Goal: Task Accomplishment & Management: Complete application form

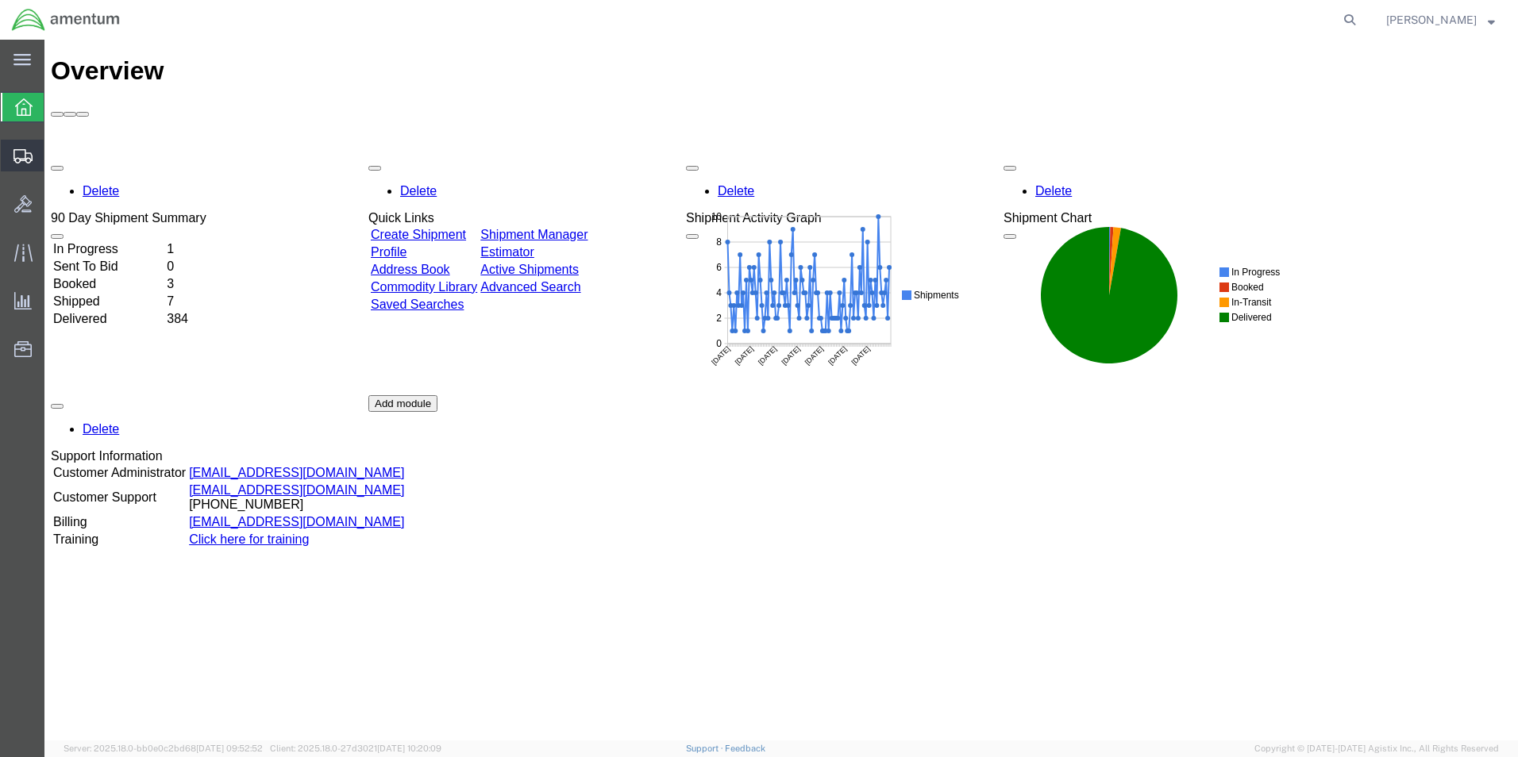
click at [0, 0] on span "Create from Template" at bounding box center [0, 0] width 0 height 0
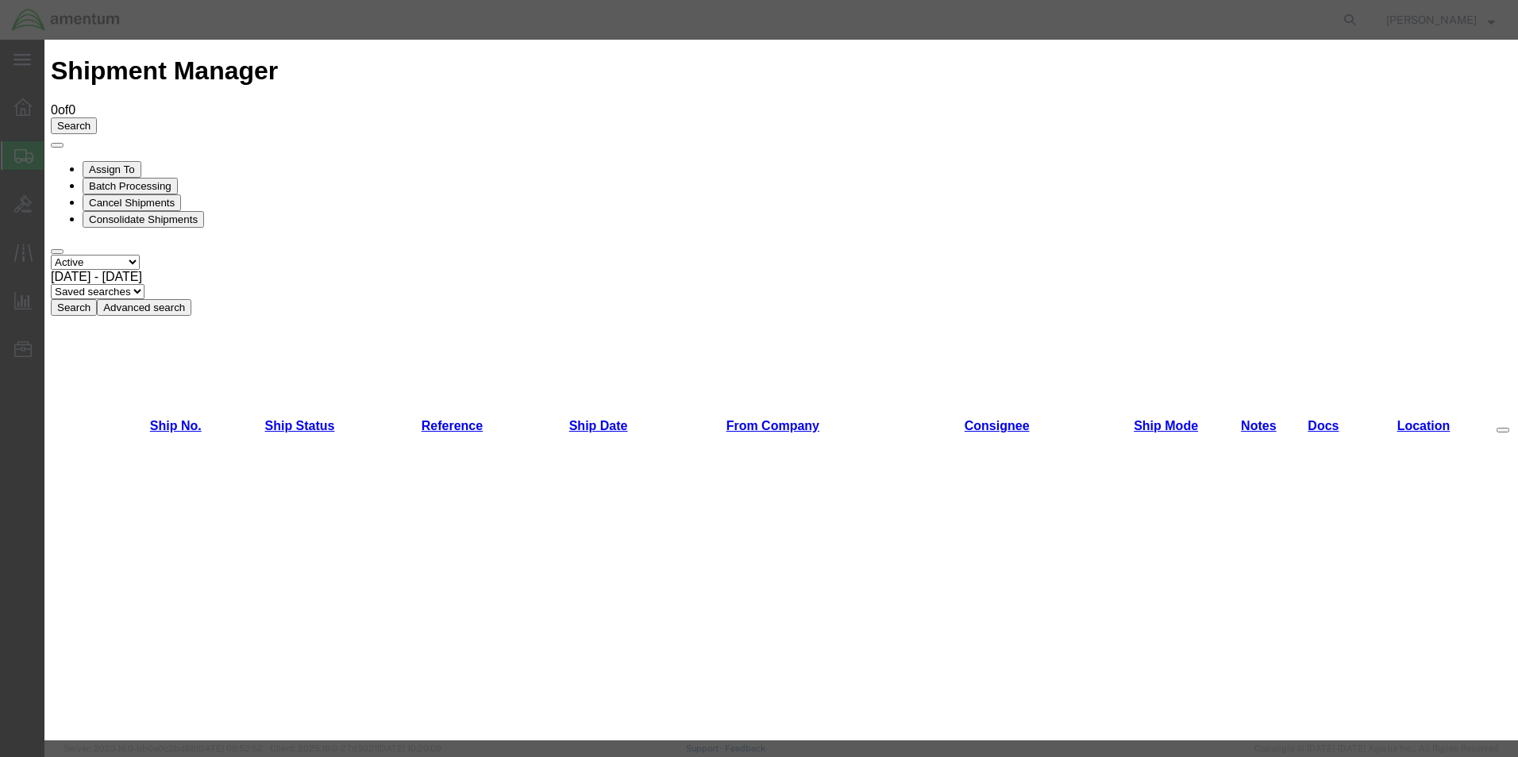
scroll to position [953, 0]
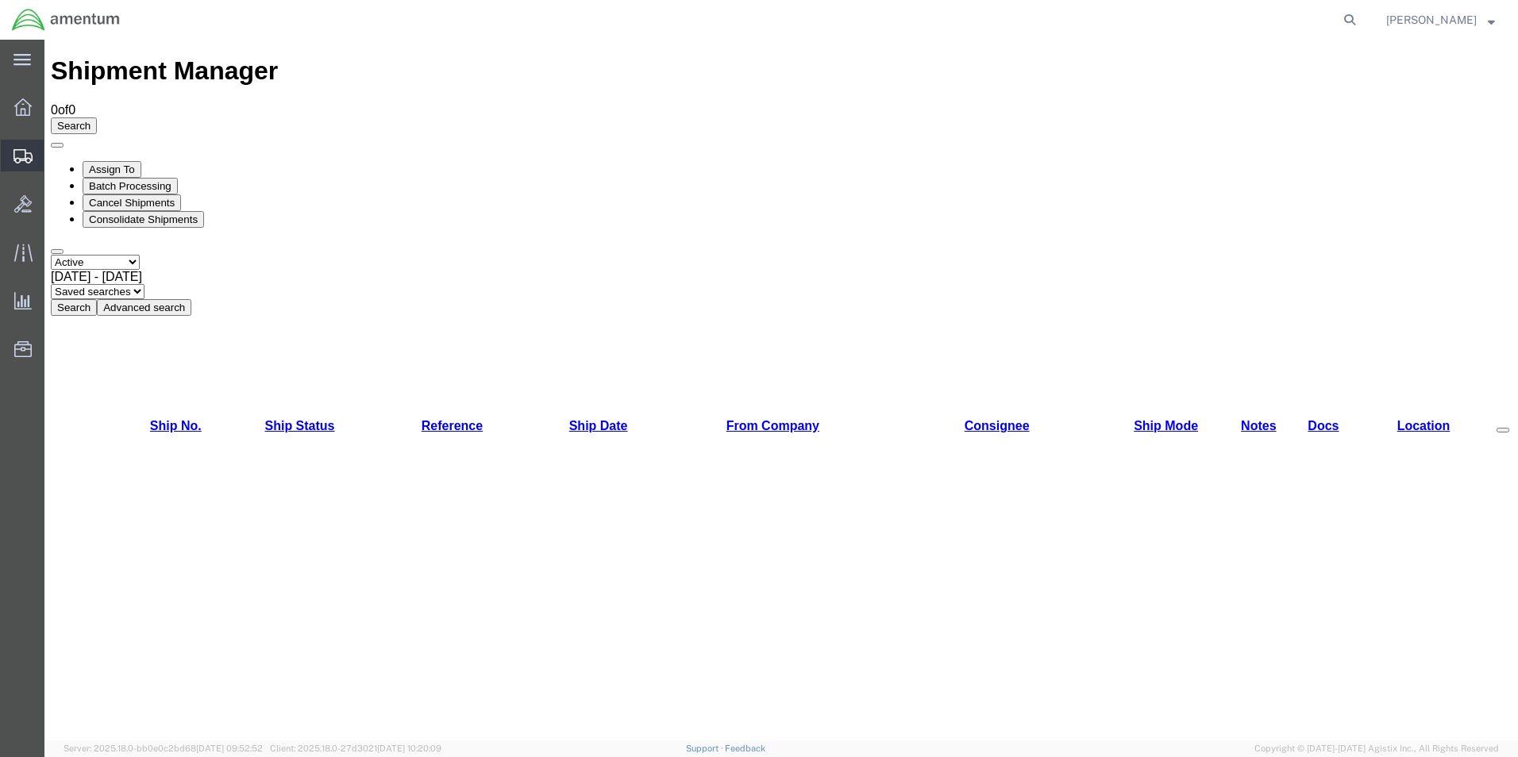
click at [0, 0] on span "Create Shipment" at bounding box center [0, 0] width 0 height 0
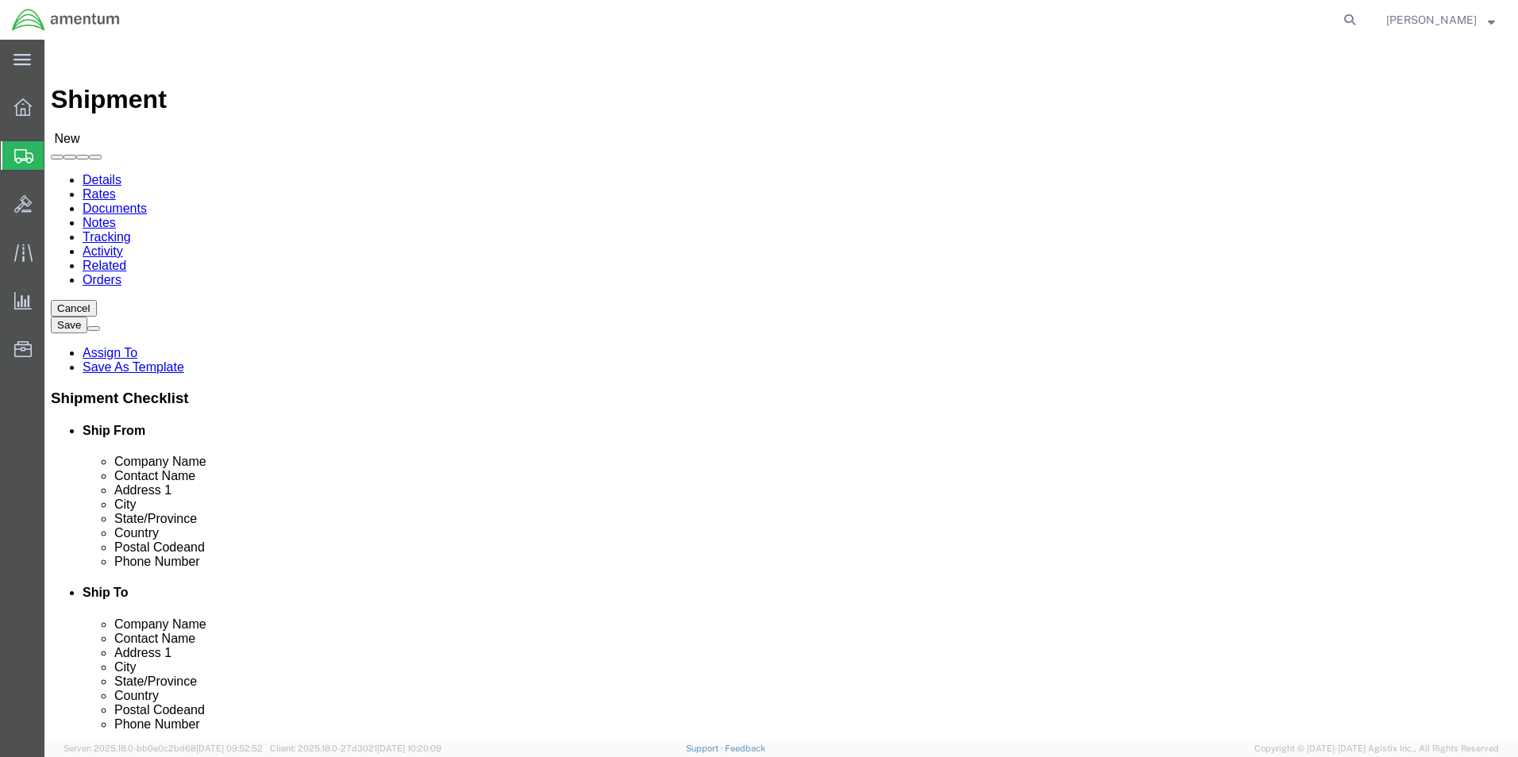
select select
select select "MYPROFILE"
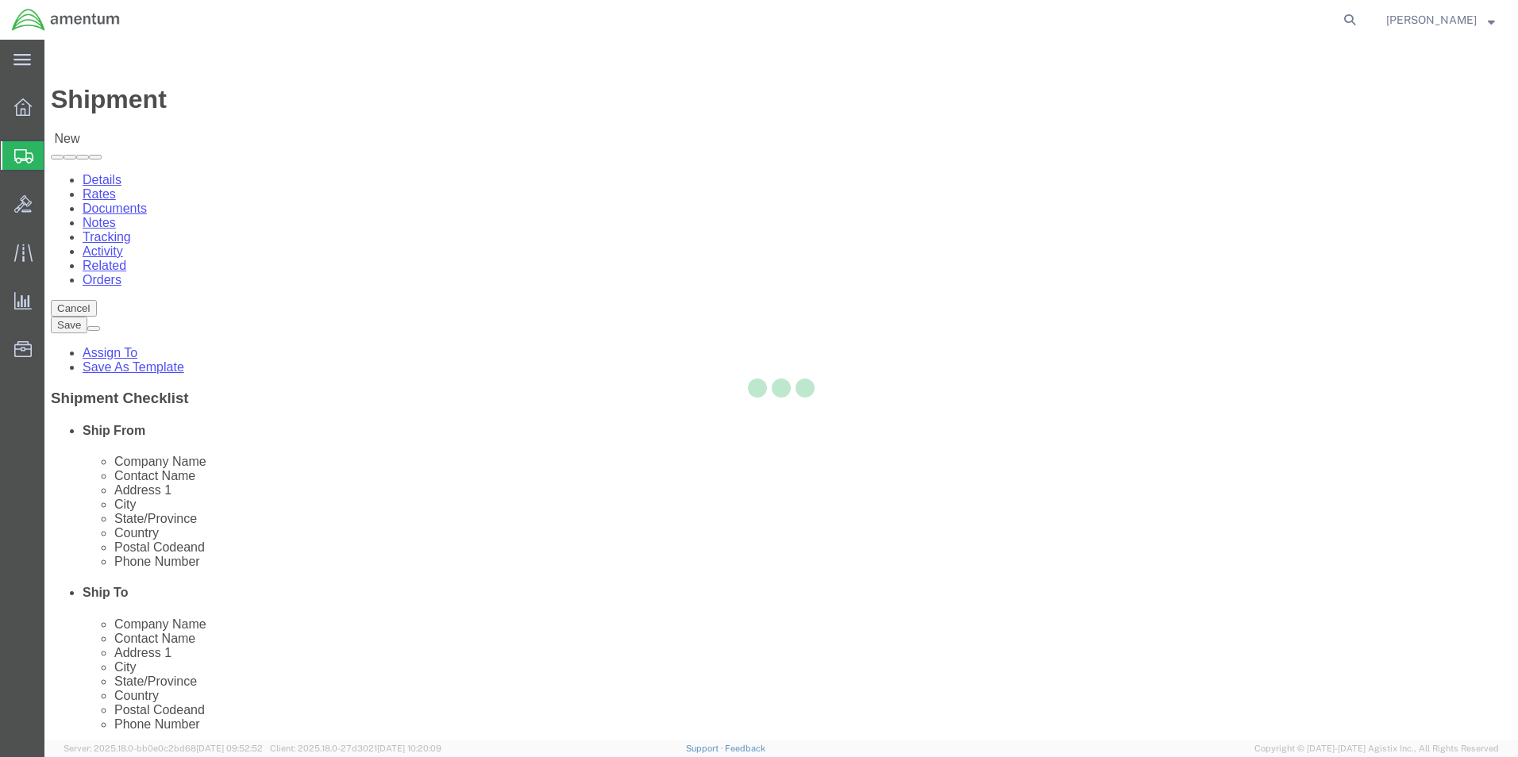
select select "[GEOGRAPHIC_DATA]"
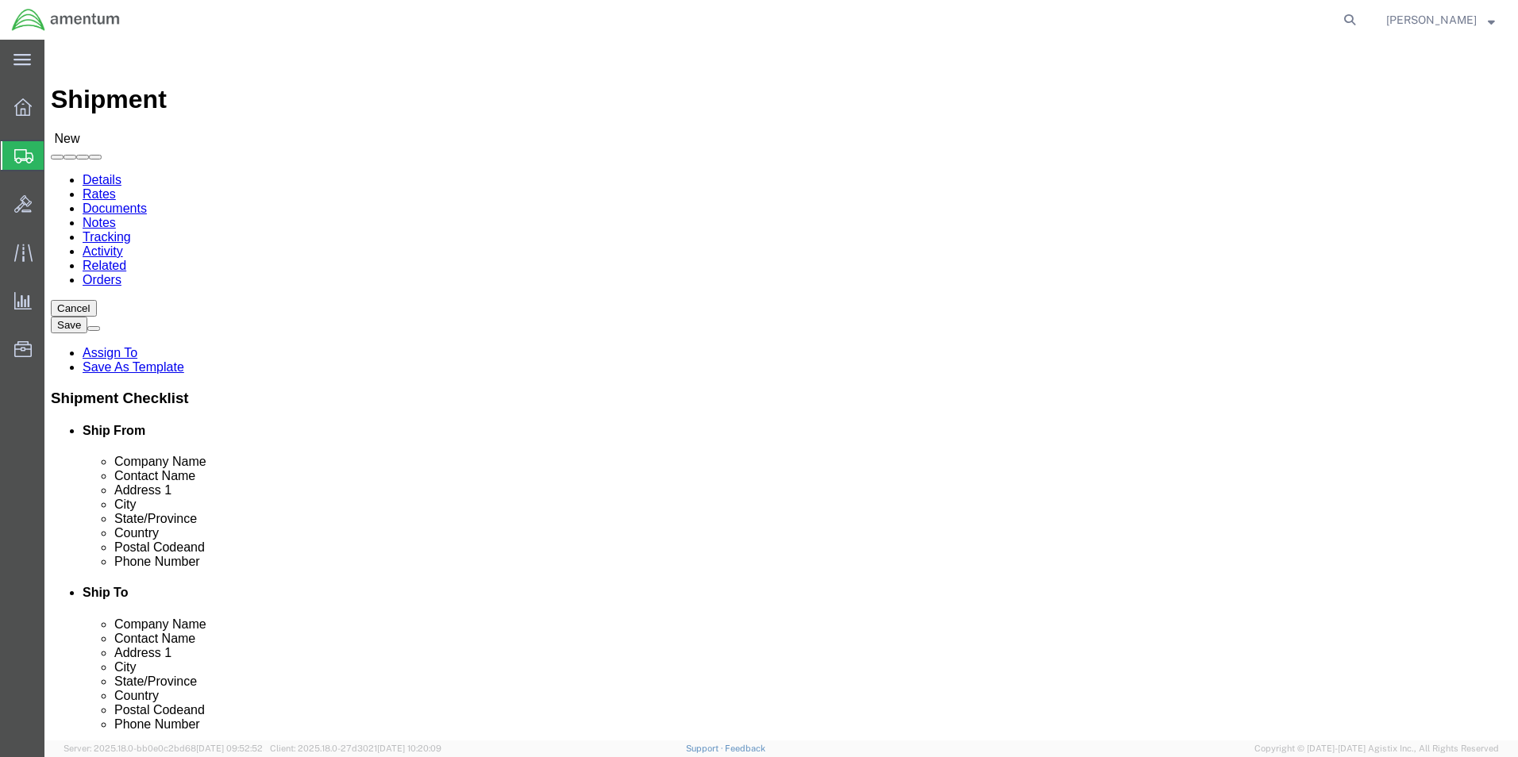
click input "text"
click input "[PERSON_NAME]"
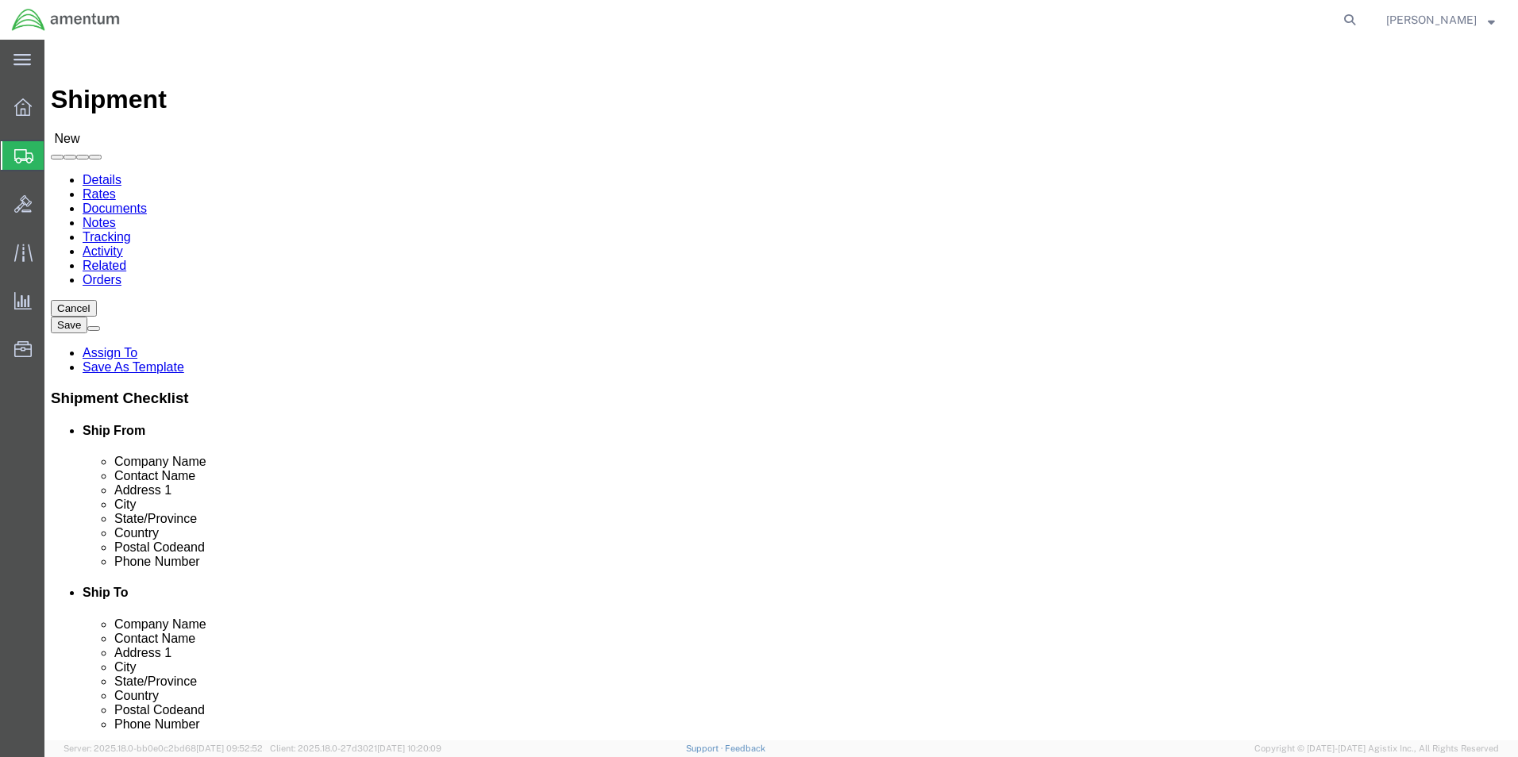
type input "[PERSON_NAME]"
click p "- ASU - ([PERSON_NAME]...) [STREET_ADDRESS]"
select select "ID"
type input "[PERSON_NAME]..."
click input "text"
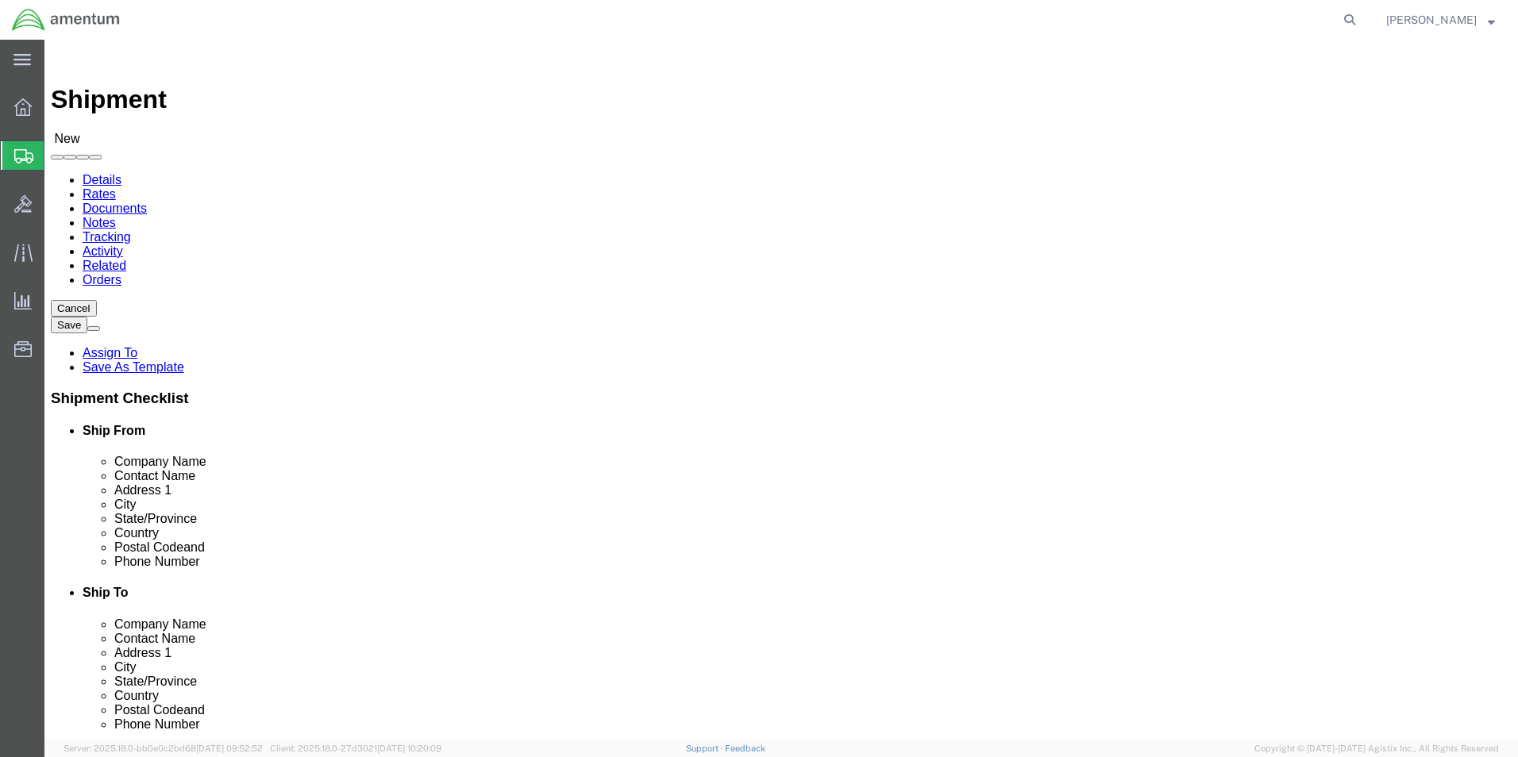
type input "AVIATION SPEC"
click p "- Aviation Specialties Unlimited - ([PERSON_NAME]) [STREET_ADDRESS]"
select select "ID"
type input "Aviation Specialties Unlimited iNC."
click input "[PERSON_NAME]..."
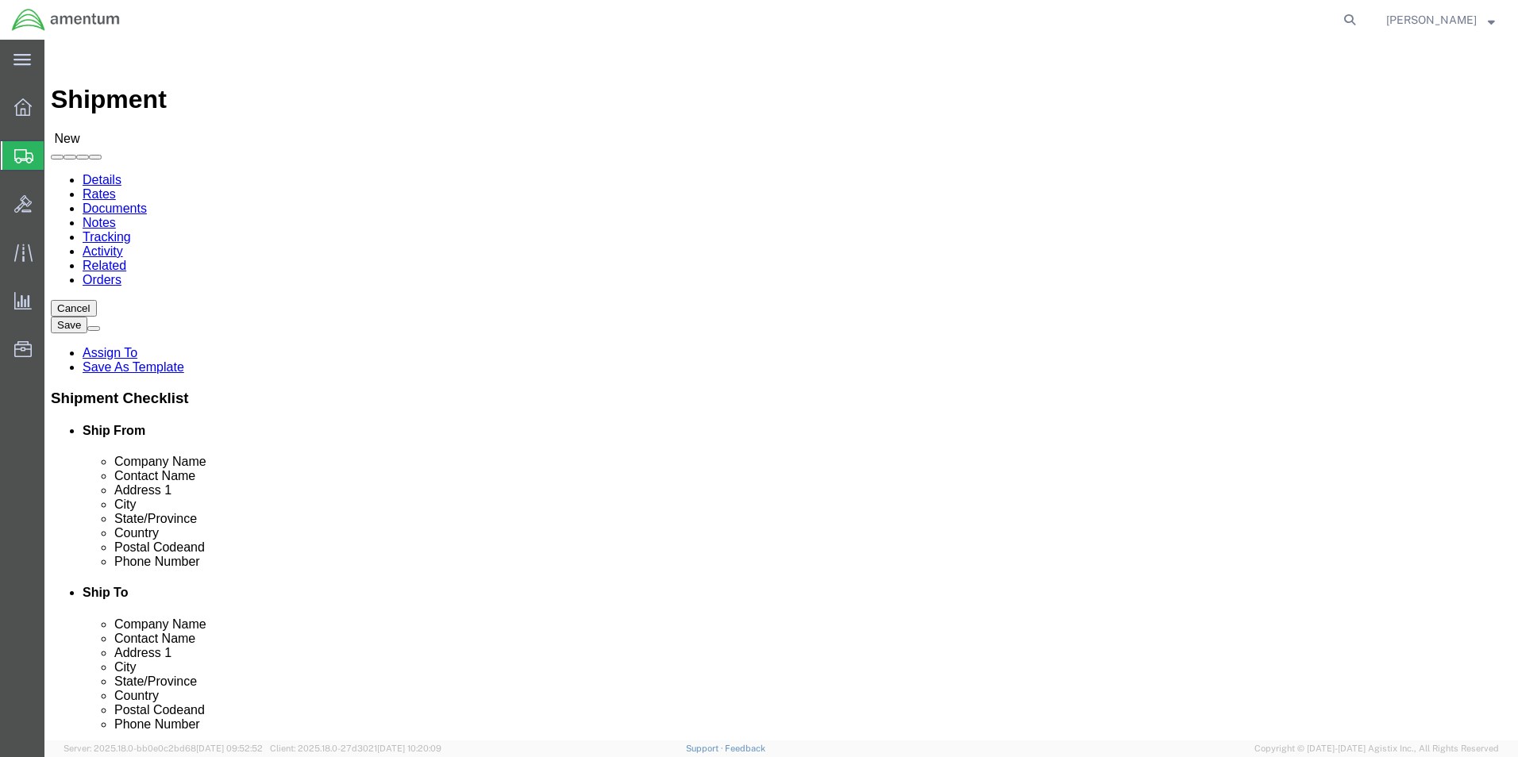
type input "J"
type input "[PERSON_NAME]"
click div "Please fix the following errors Ship From Location Location My Profile Location…"
click input "text"
type input "[STREET_ADDRESS]"
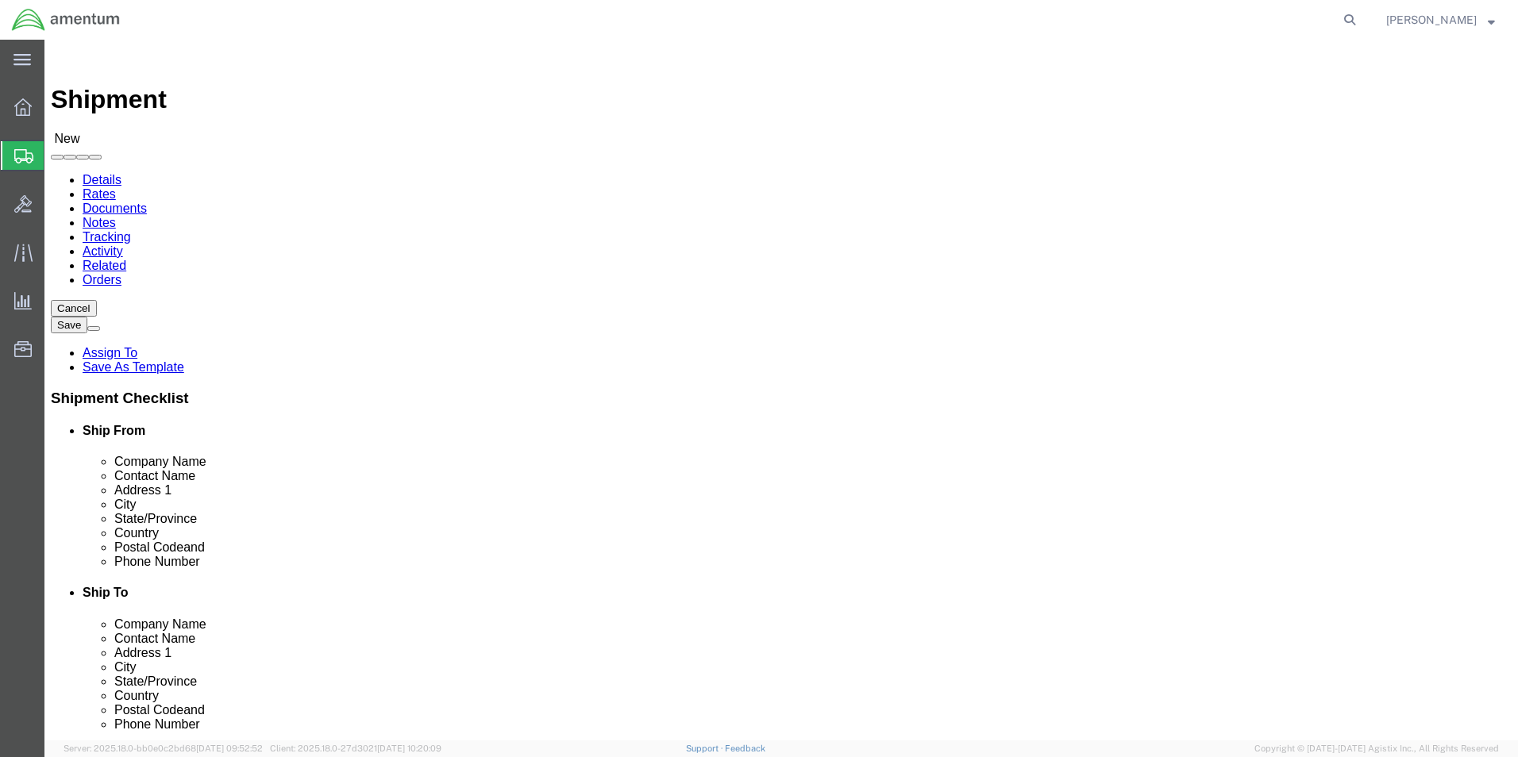
click input "text"
type input "2083835540"
click div "Ship To Location Location My Profile Location [PHONE_NUMBER] [PHONE_NUMBER] [PH…"
click input "text"
type input "d"
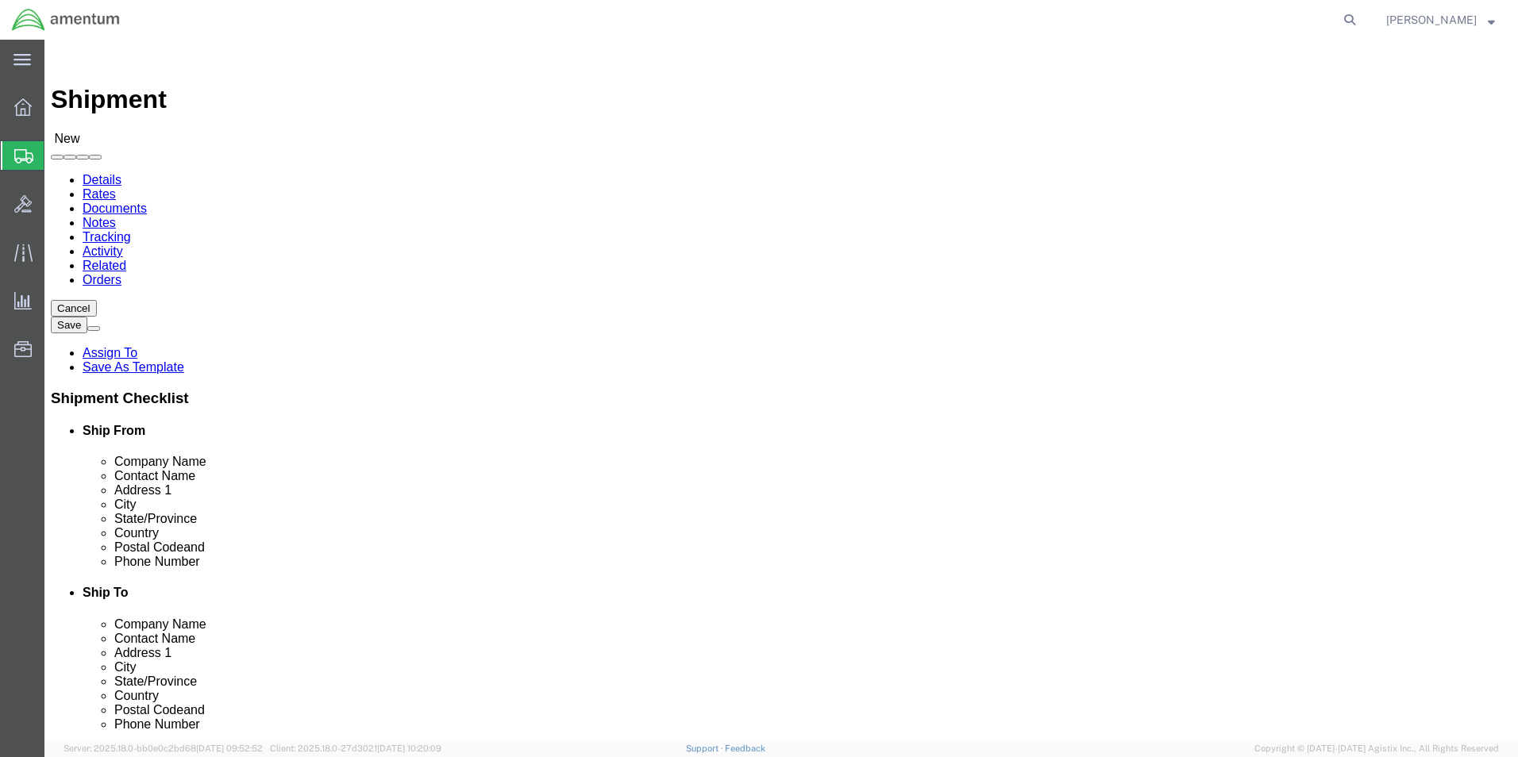
type input "[EMAIL_ADDRESS][DOMAIN_NAME]"
click div "Ship To Location Location My Profile Location [PHONE_NUMBER] [PHONE_NUMBER] [PH…"
click input "Aviation Specialties Unlimited iNC."
type input "Aviation Specialties Unlimited inc."
click div "Ship To Location Location My Profile Location [PHONE_NUMBER] [PHONE_NUMBER] [PH…"
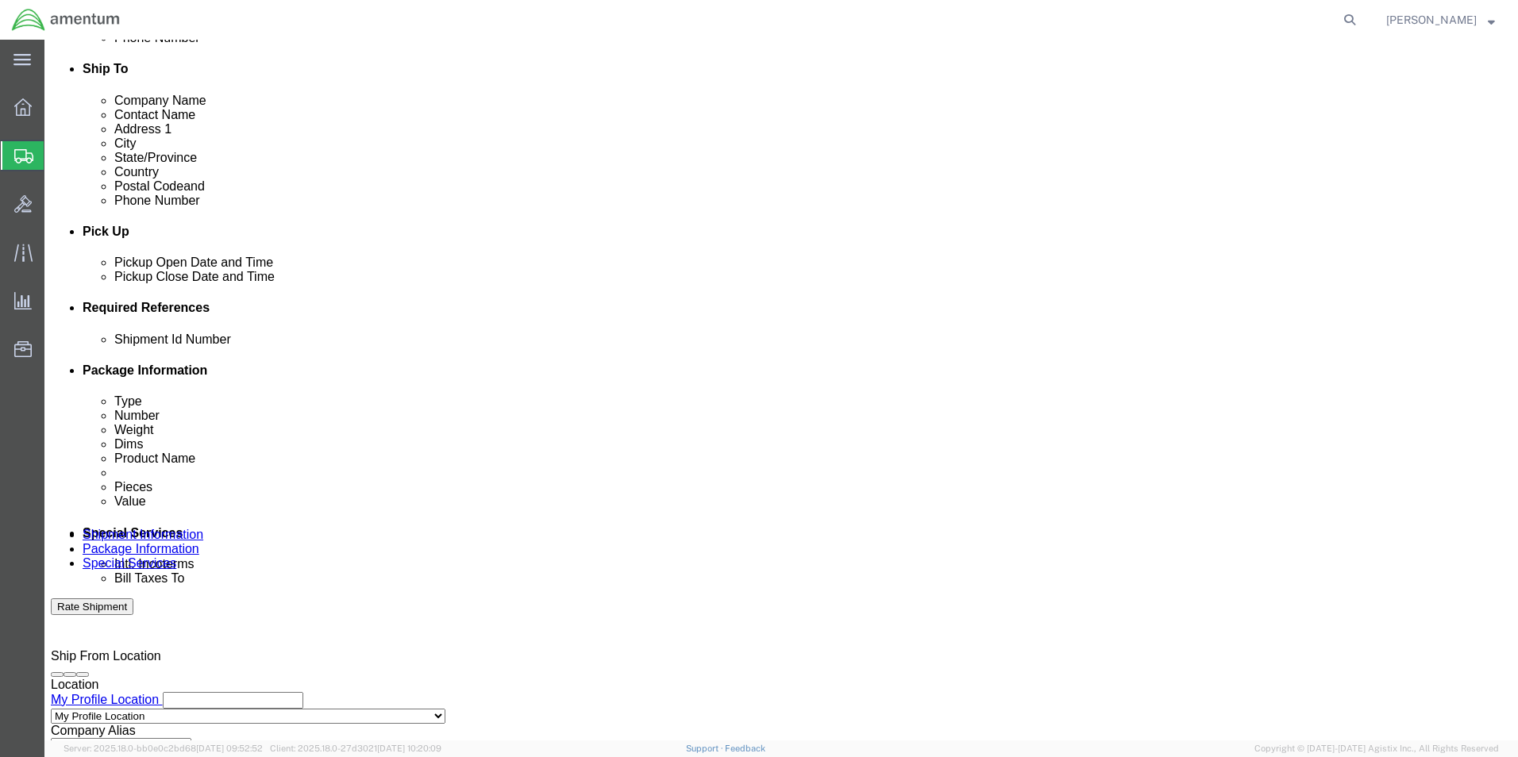
scroll to position [556, 0]
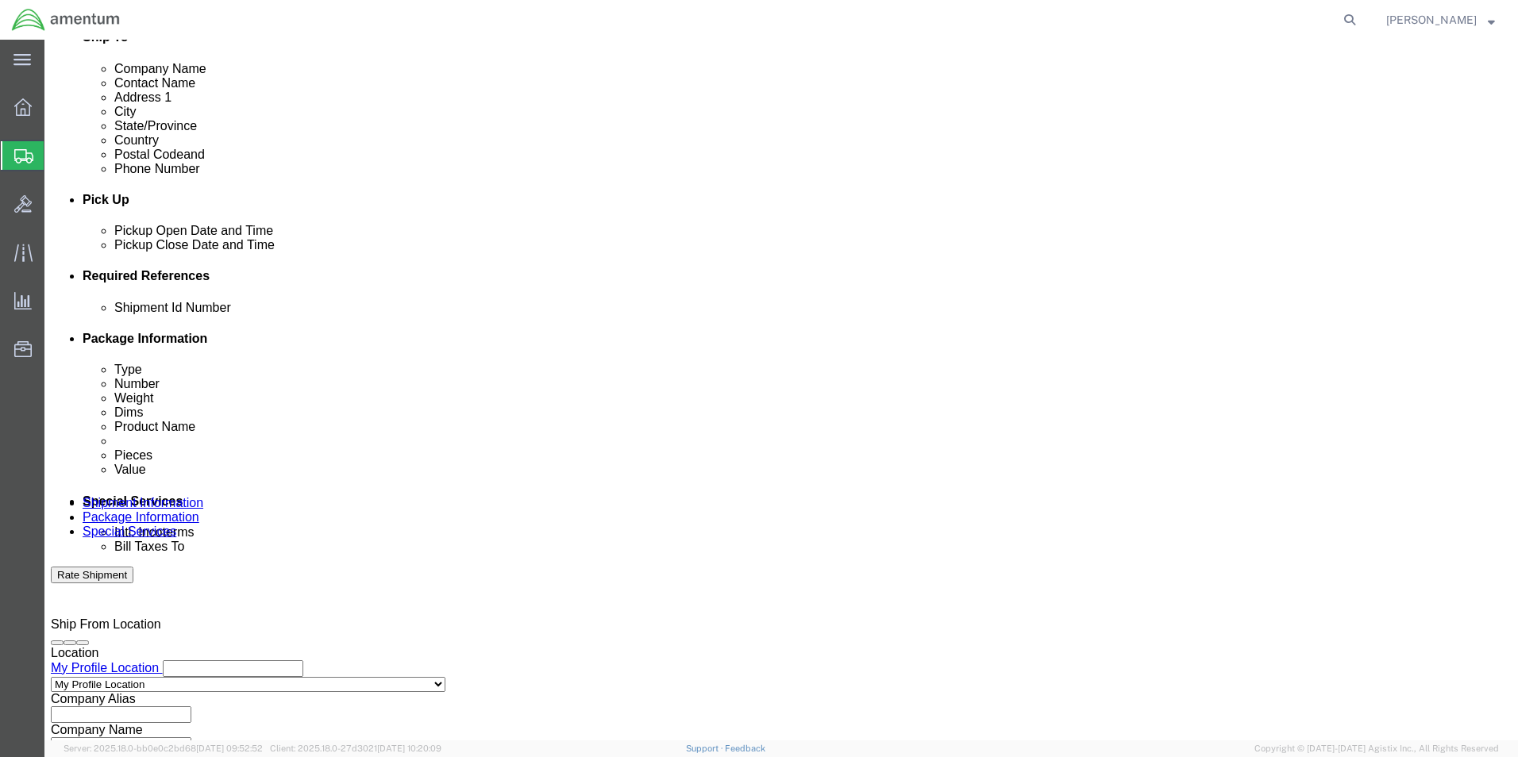
click input "text"
click div "Shipment Id Number eE-000173/E-000175 Select Account Type Activity ID Airline A…"
click input "eE-000173/E-000175"
type input "E-000173/E-000175"
click div "Shipment Id Number E-000173/E-000175 Select Account Type Activity ID Airline Ap…"
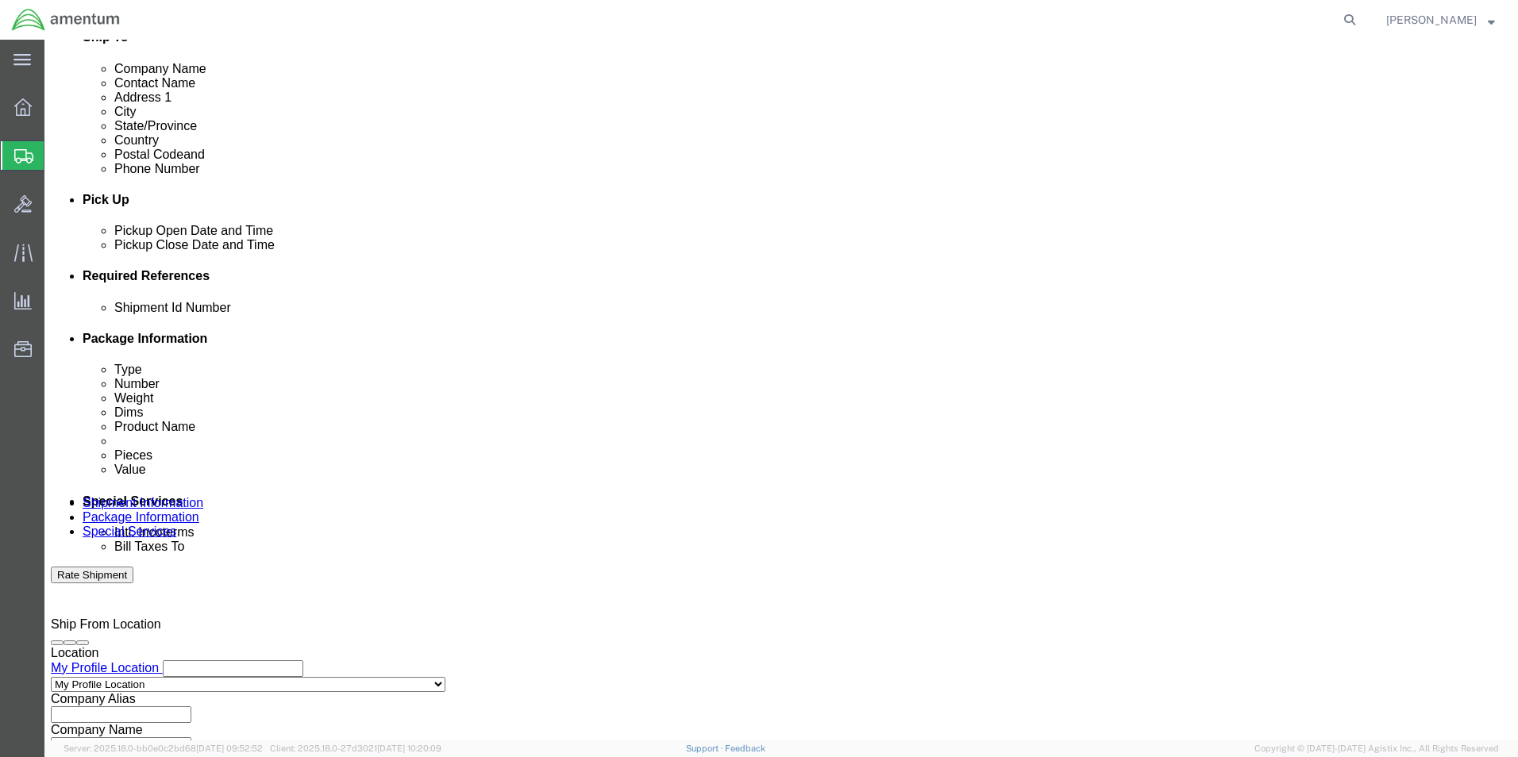
click button "Add reference"
drag, startPoint x: 322, startPoint y: 419, endPoint x: 183, endPoint y: 420, distance: 139.0
click div "Shipment Id Number E-000173/E-000175"
click input "text"
paste input "E-000173/E-000175"
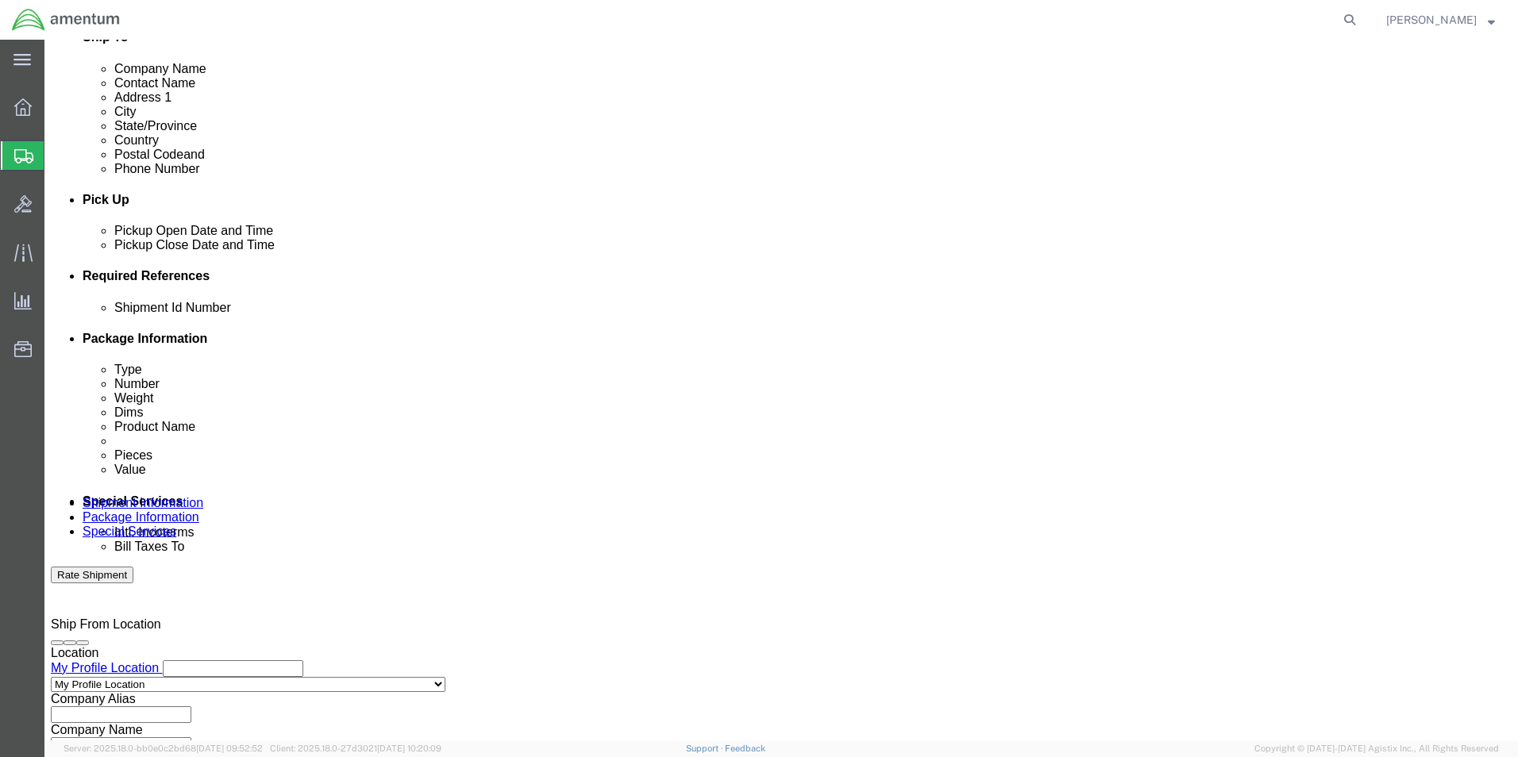
type input "E-000173/E-000175"
click select "Select Account Type Activity ID Airline Appointment Number ASN Batch Request # …"
select select "CUSTREF"
click select "Select Account Type Activity ID Airline Appointment Number ASN Batch Request # …"
click div "Shipment Id Number E-000173/E-000175 Select Account Type Activity ID Airline Ap…"
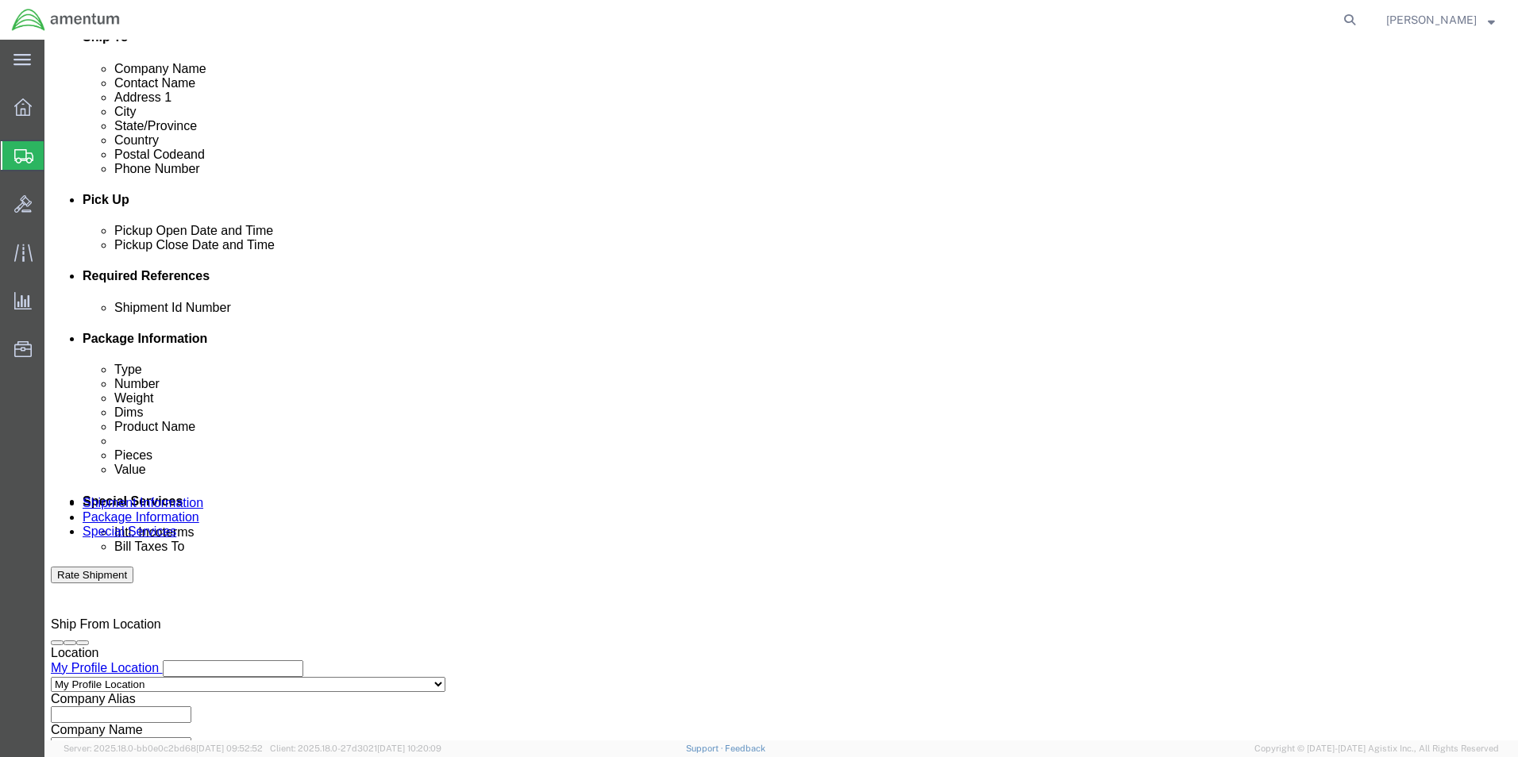
click button "Add reference"
click select "Select Account Type Activity ID Airline Appointment Number ASN Batch Request # …"
select select "DEPT"
click select "Select Account Type Activity ID Airline Appointment Number ASN Batch Request # …"
click input "text"
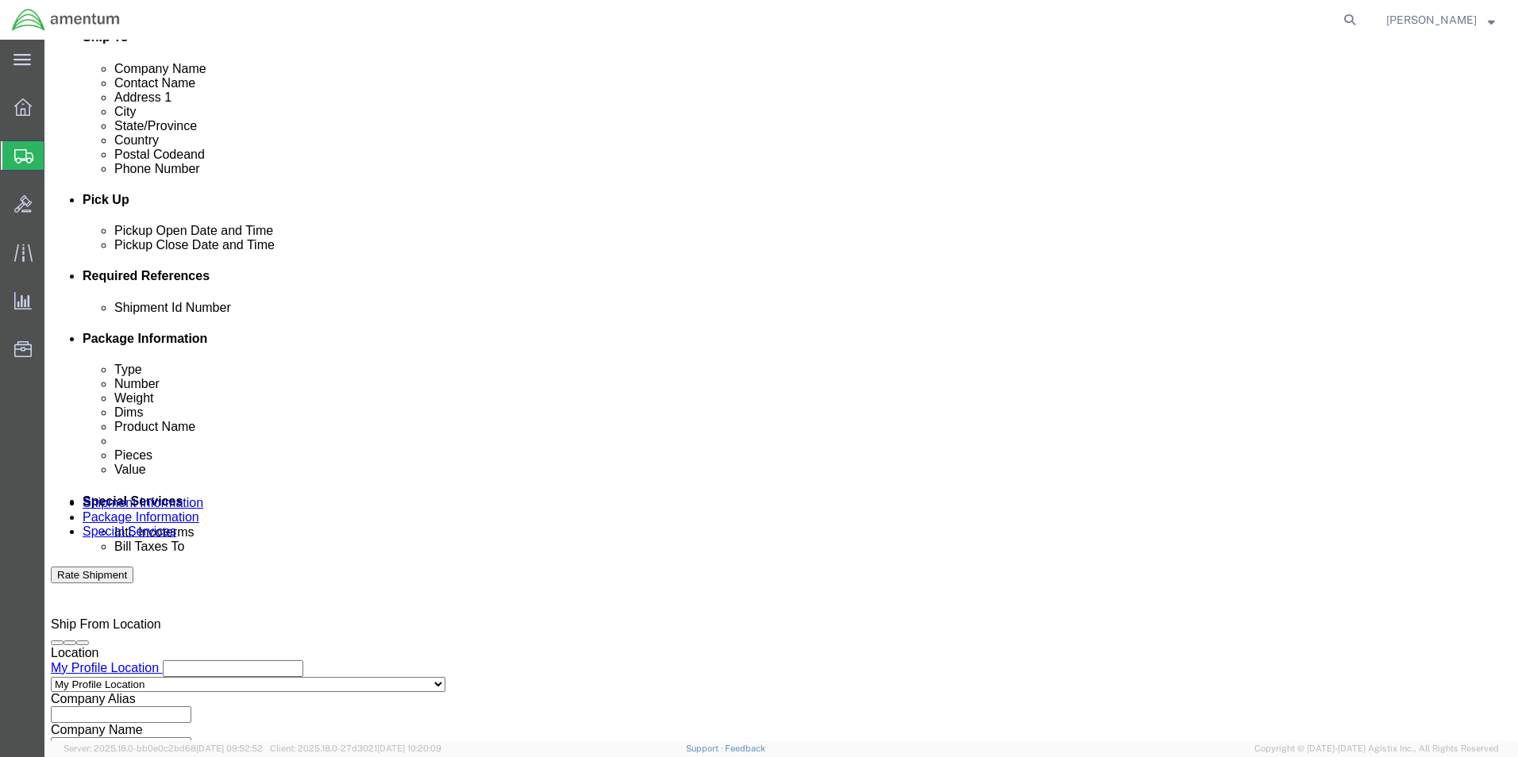
type input "CBP"
click div "Shipment Id Number E-000173/E-000175 Select Account Type Activity ID Airline Ap…"
click input "E-000173/E-000175"
type input "E"
type input "RMA-E3-0370"
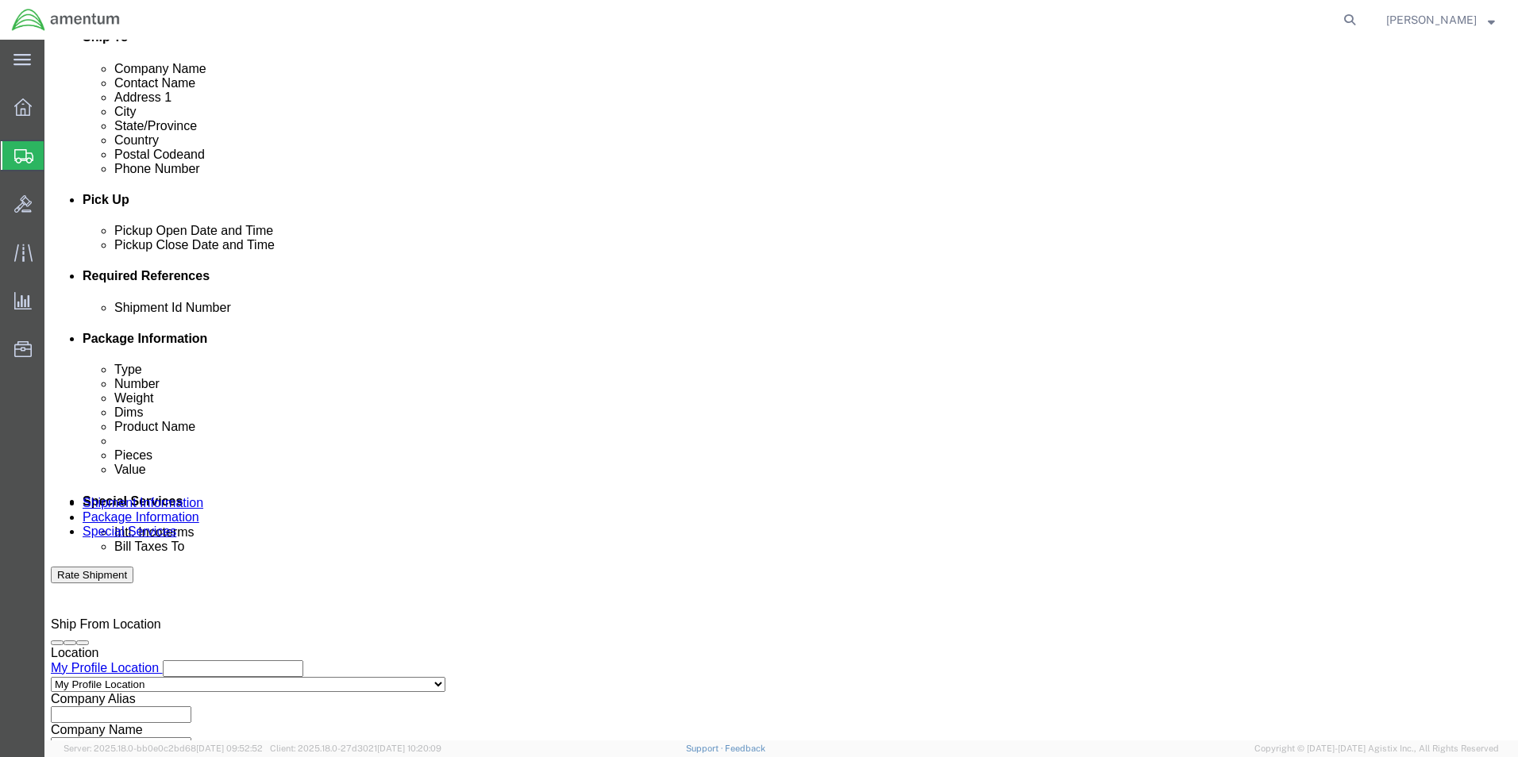
click div "Shipment Id Number E-000173/E-000175 Select Account Type Activity ID Airline Ap…"
click button "Add reference"
click select "Select Account Type Activity ID Airline Appointment Number ASN Batch Request # …"
select select "PROJNUM"
click select "Select Account Type Activity ID Airline Appointment Number ASN Batch Request # …"
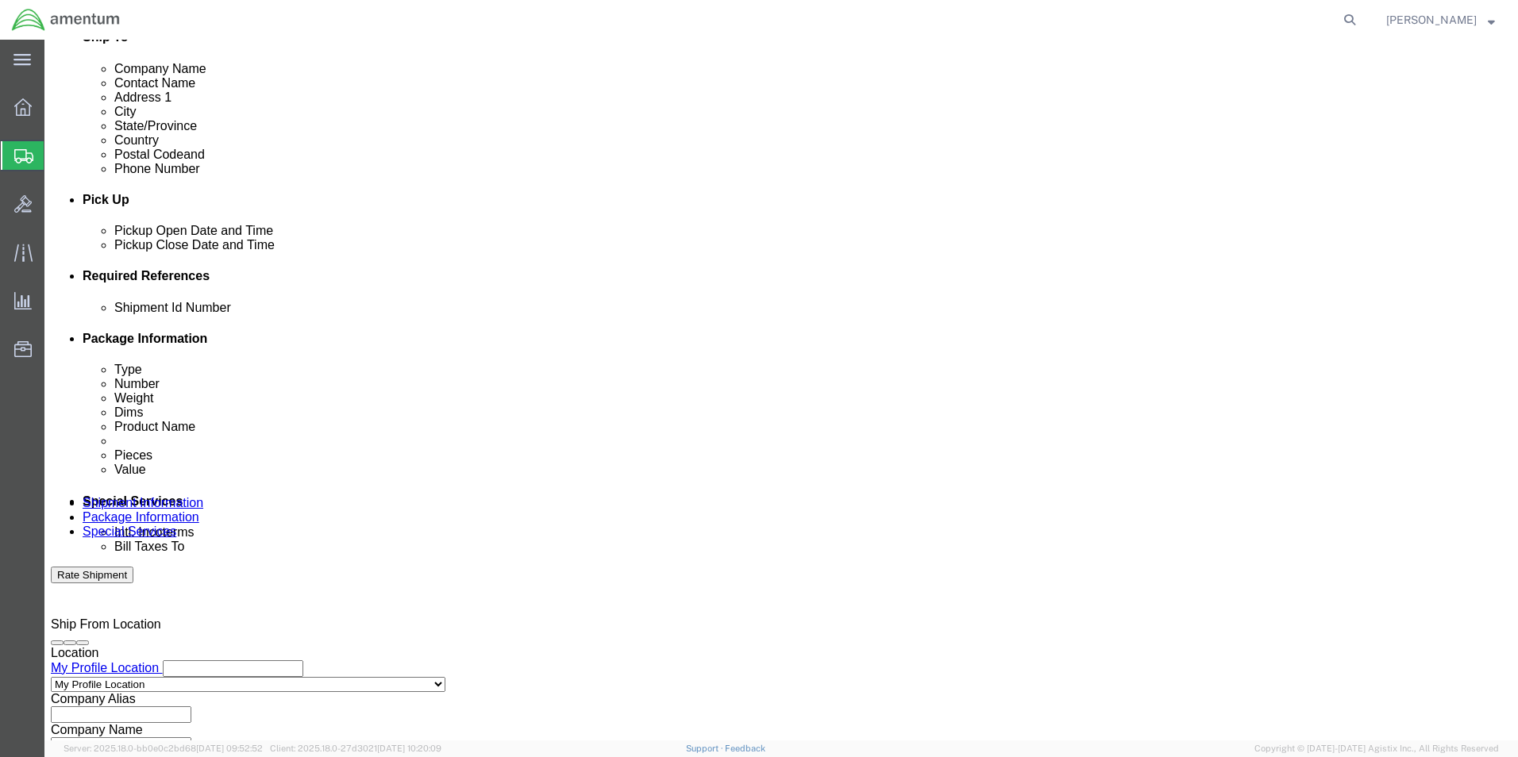
click input "text"
type input "6118.03.03.2219.000.UVA.0000"
click div "Shipment Id Number E-000173/E-000175 Select Account Type Activity ID Airline Ap…"
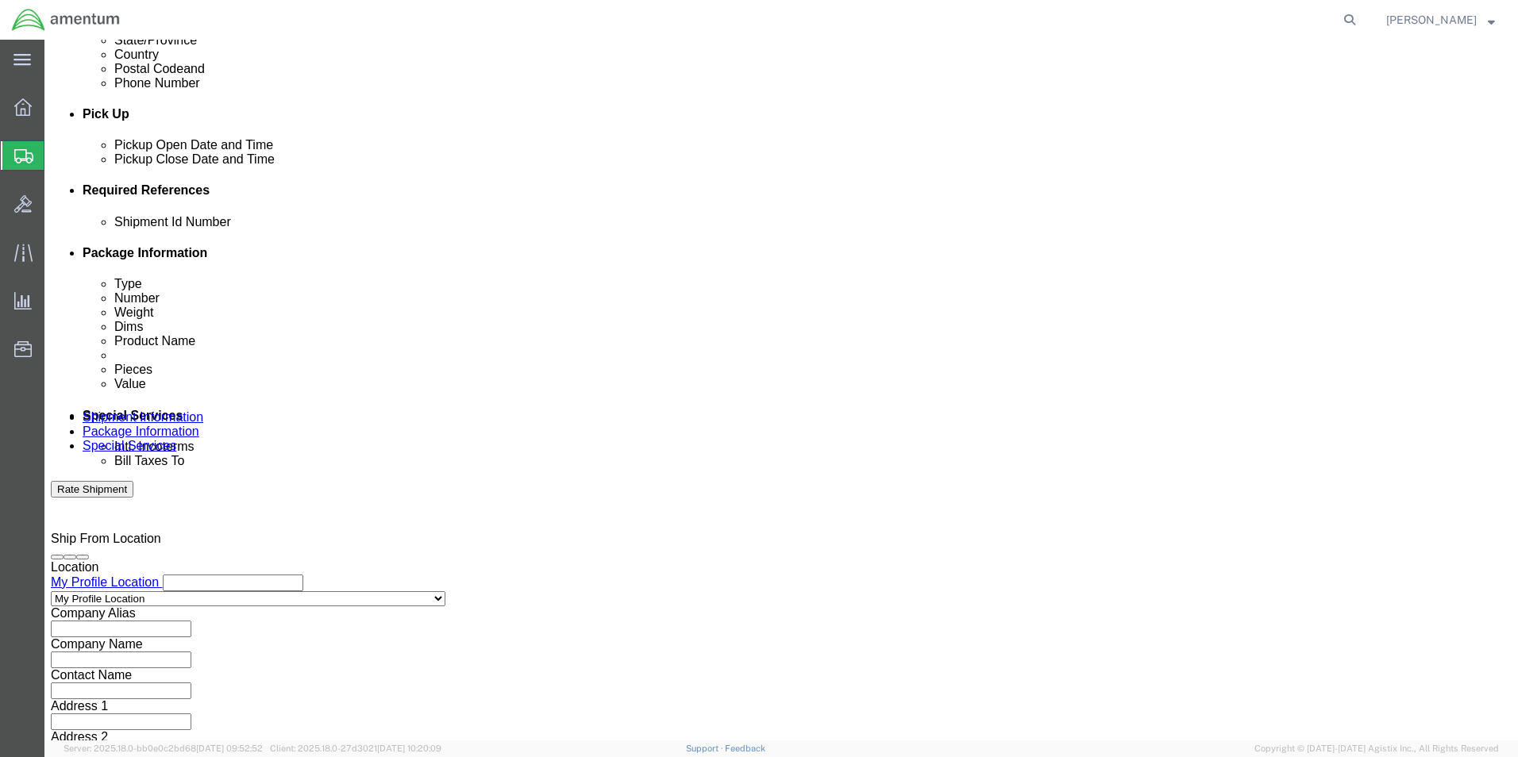
scroll to position [692, 0]
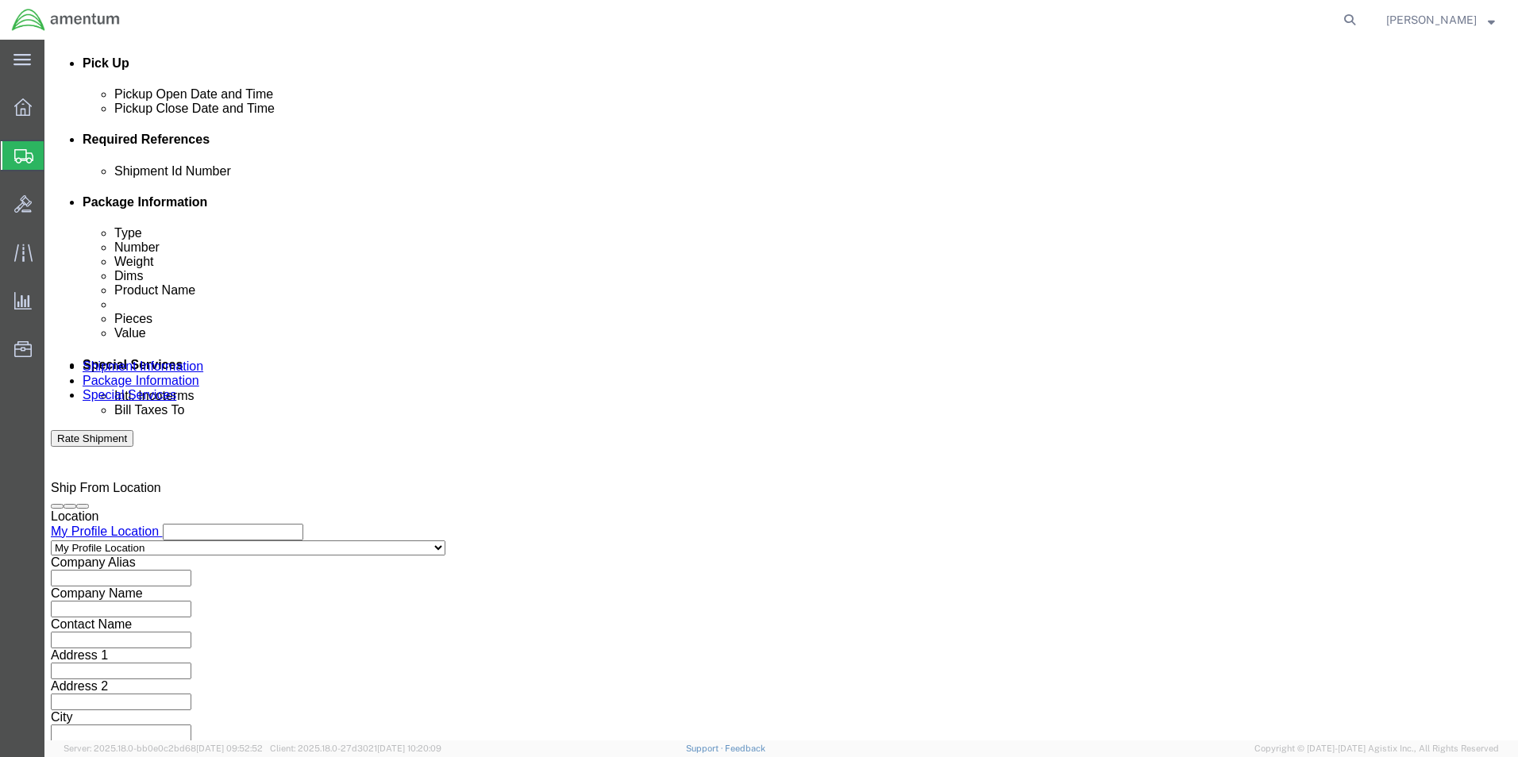
click button "Continue"
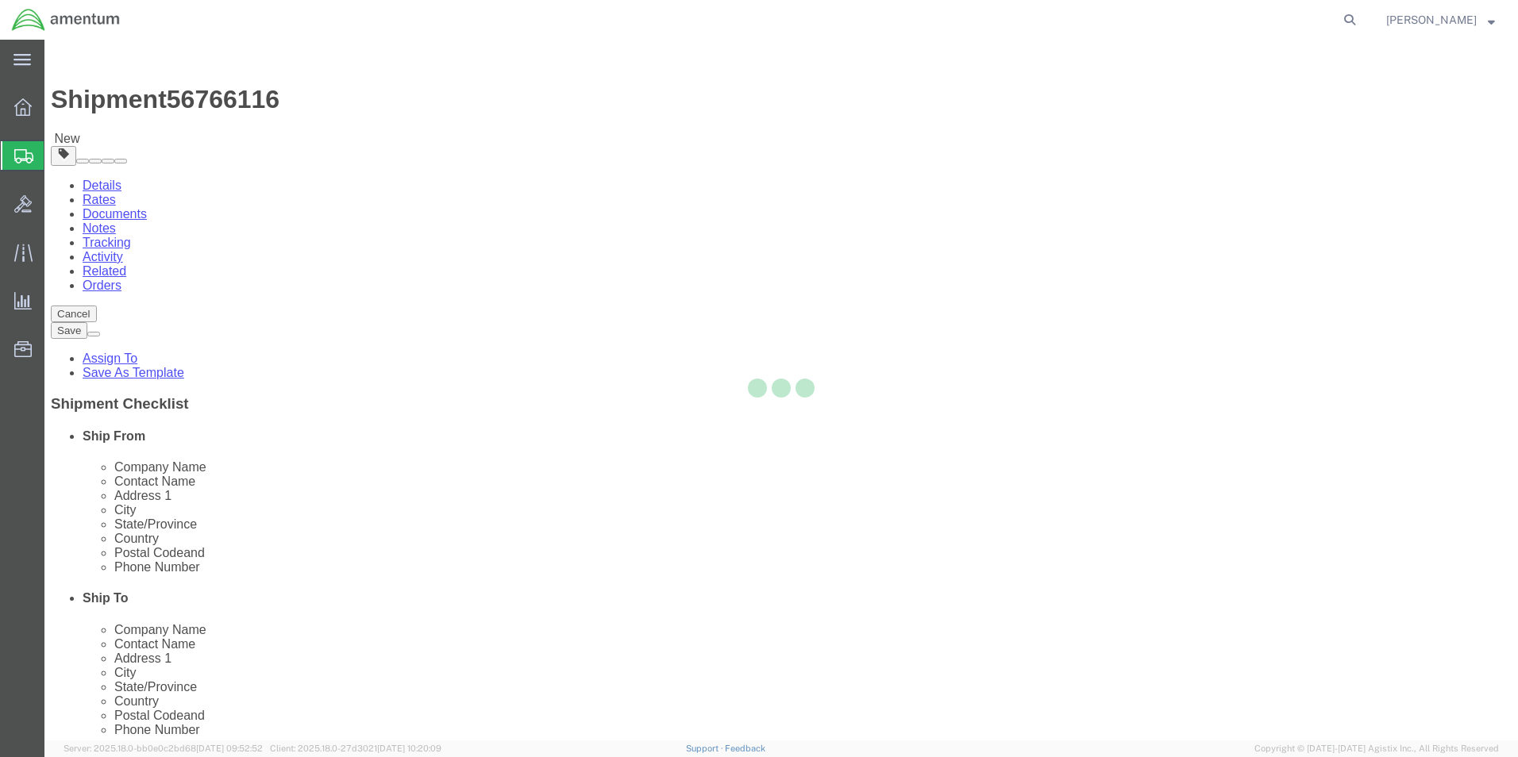
select select "CBOX"
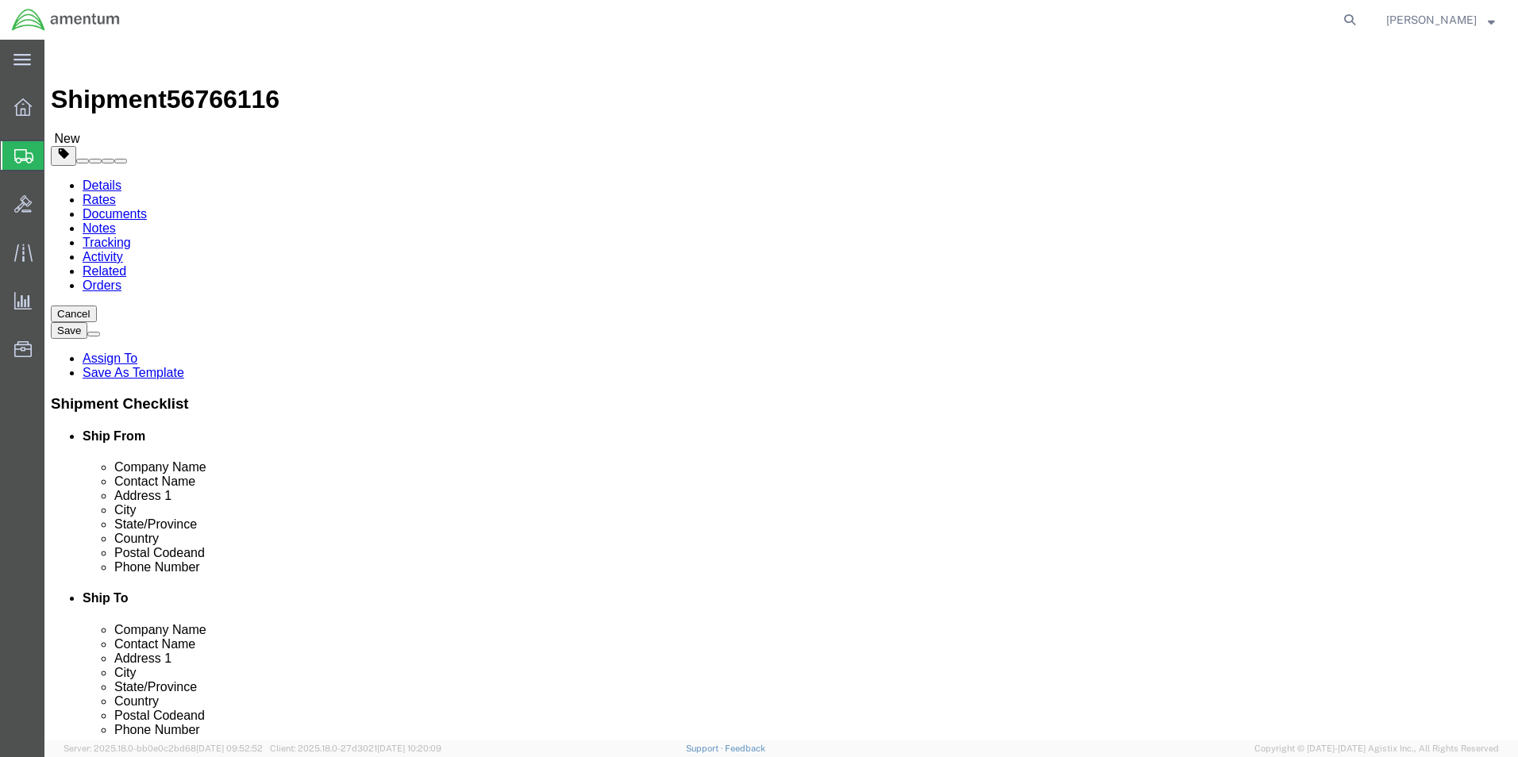
click input "text"
type input "30.00"
click input "text"
type input "8.00"
click input "text"
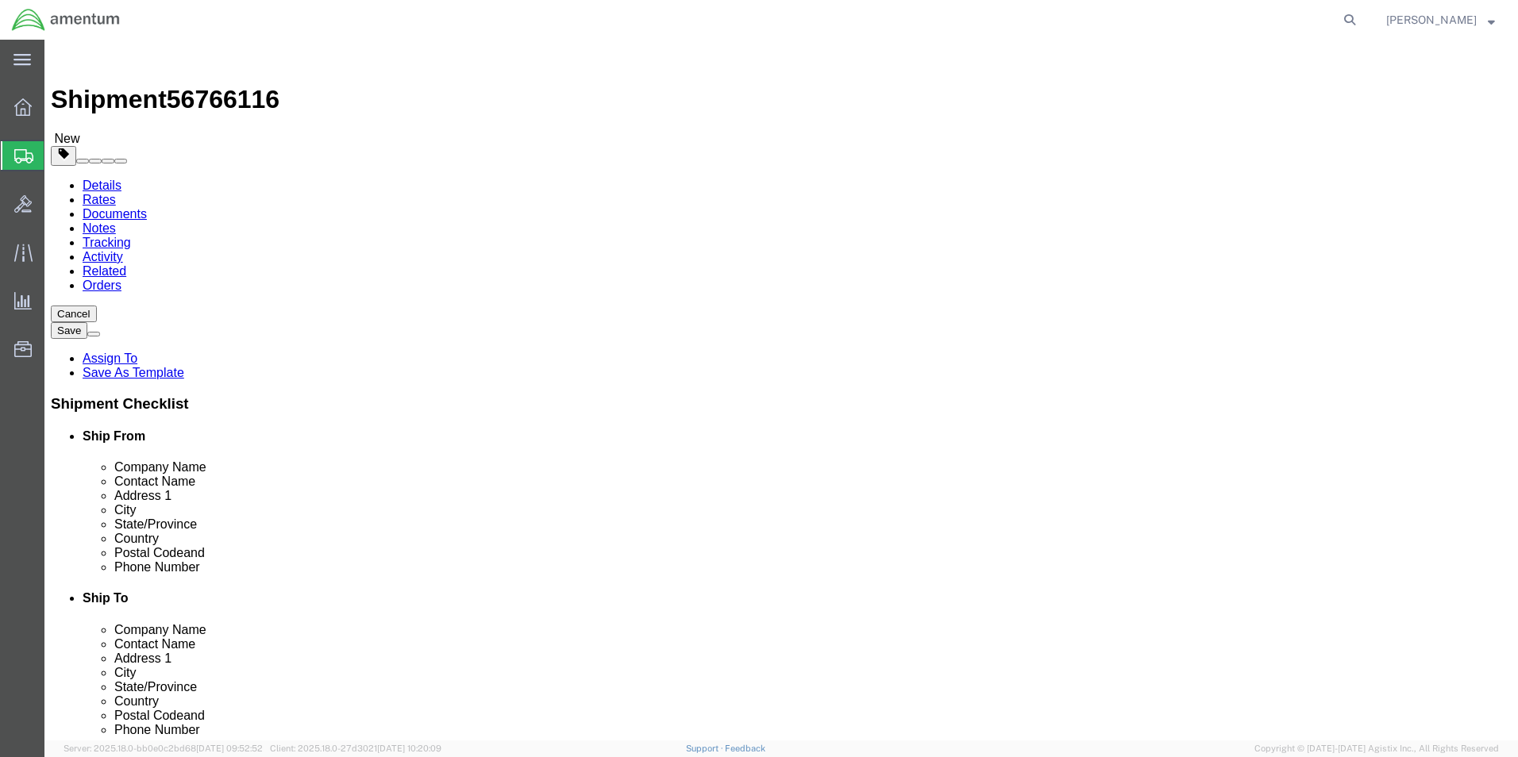
type input "8.00"
click input "0.00"
type input "0"
type input "8.0"
click div "Package Type Select BCK Boxes Bale(s) Basket(s) Bolt(s) Bottle(s) Buckets Bulk …"
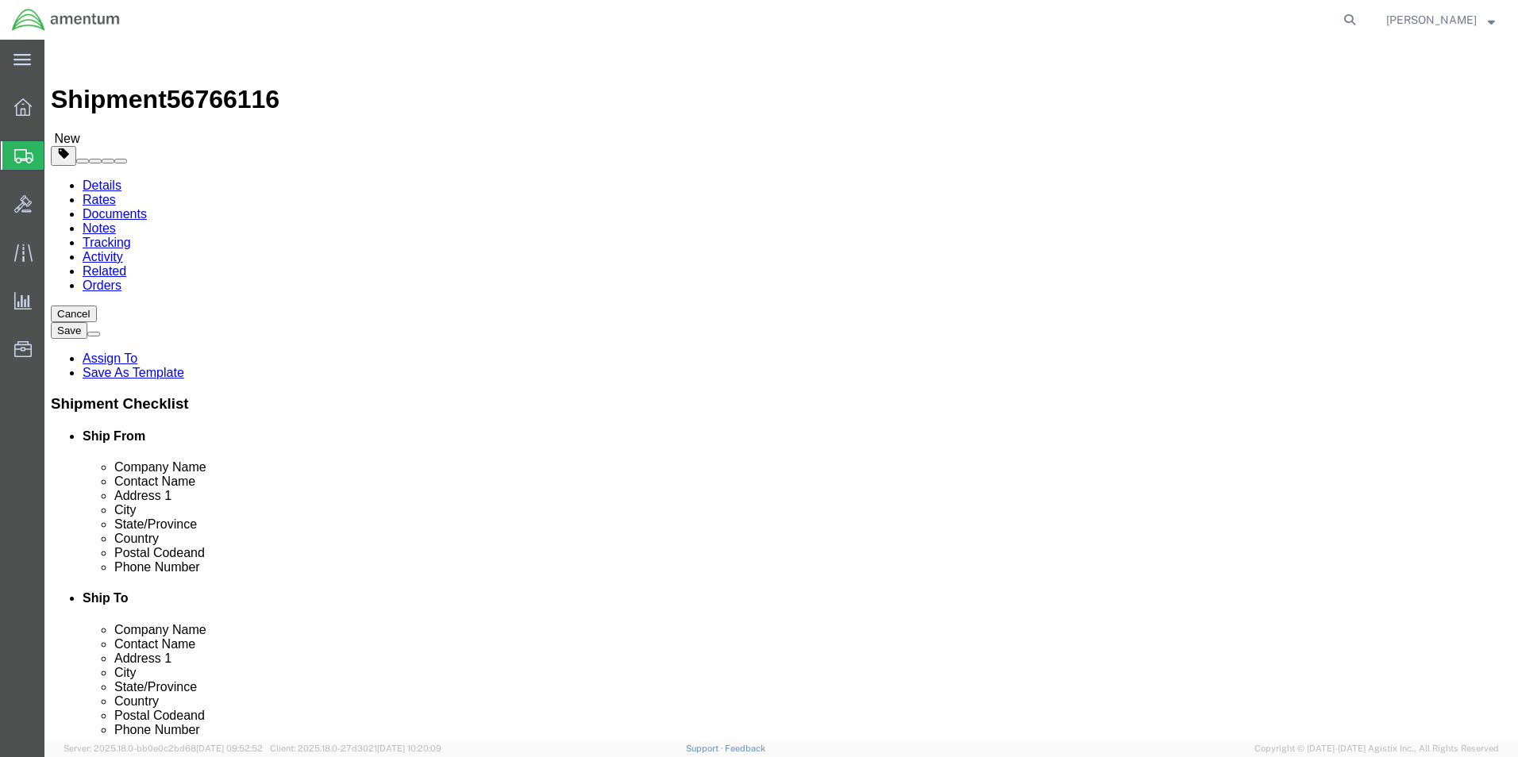
click link "Add Content"
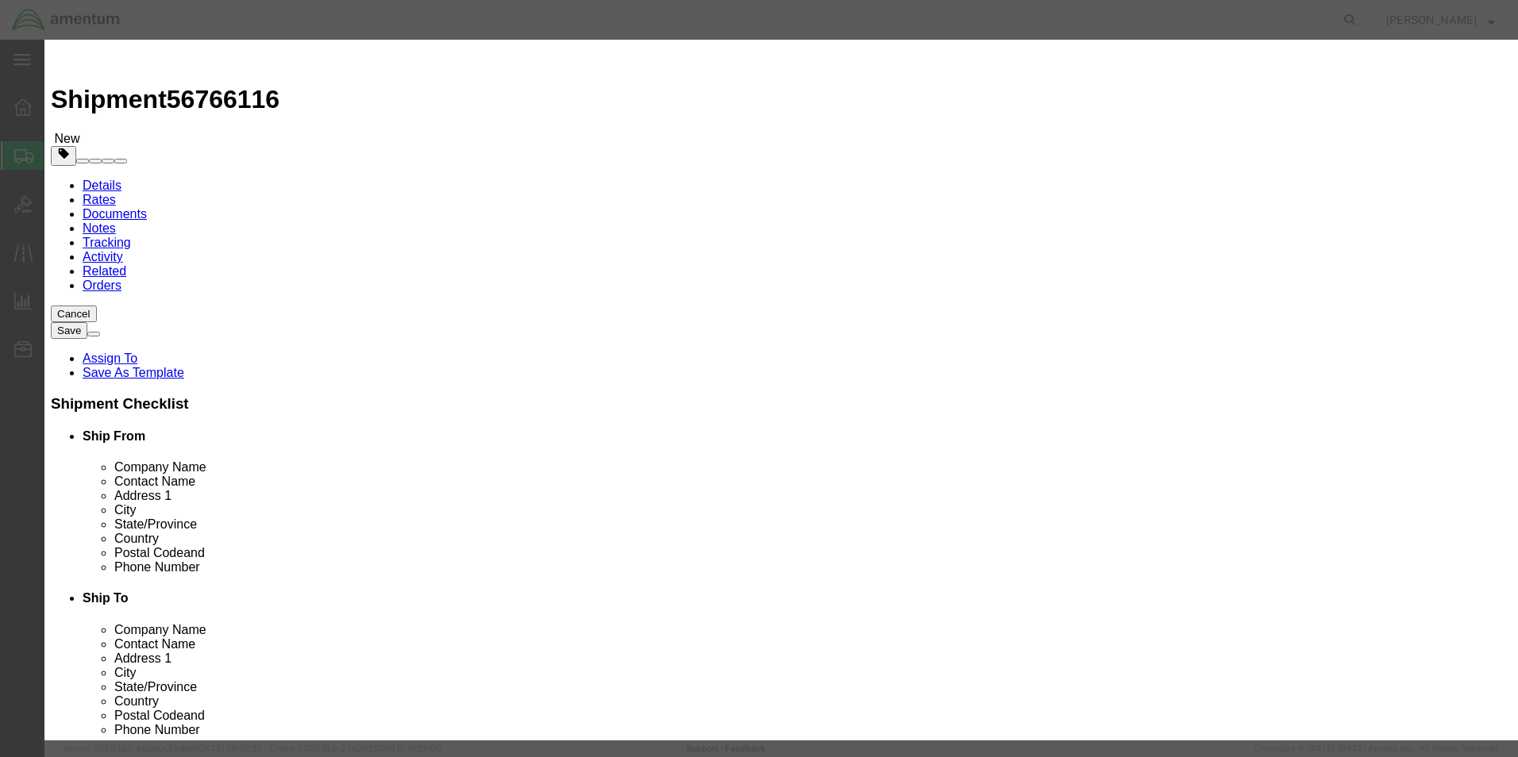
click input "text"
type input "MISC. PARTS"
type input "100.00"
click input "0"
type input "2.0"
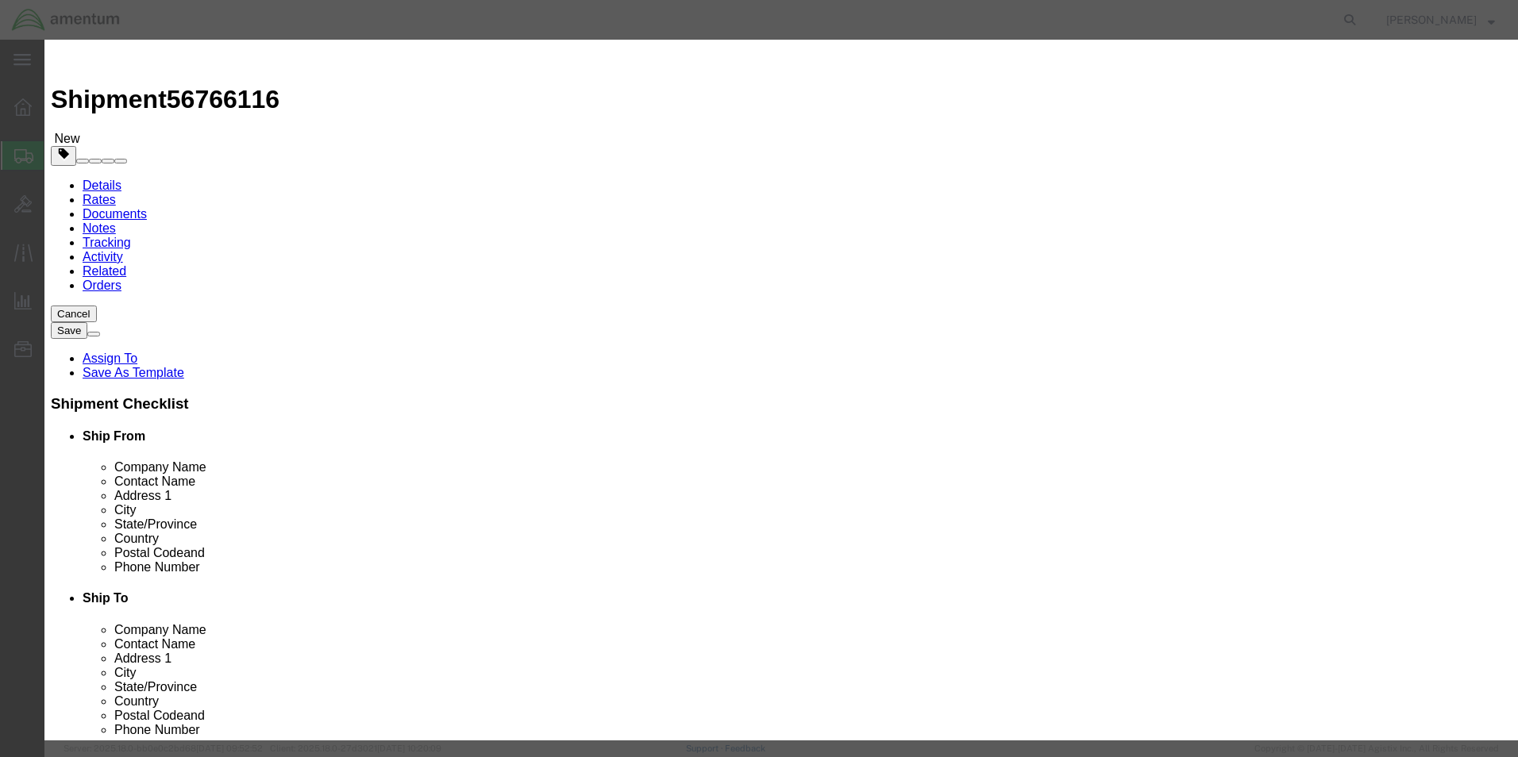
drag, startPoint x: 617, startPoint y: 80, endPoint x: 595, endPoint y: 98, distance: 28.8
click div "Commodity library"
click input "200"
type input "2"
type input "6000.00"
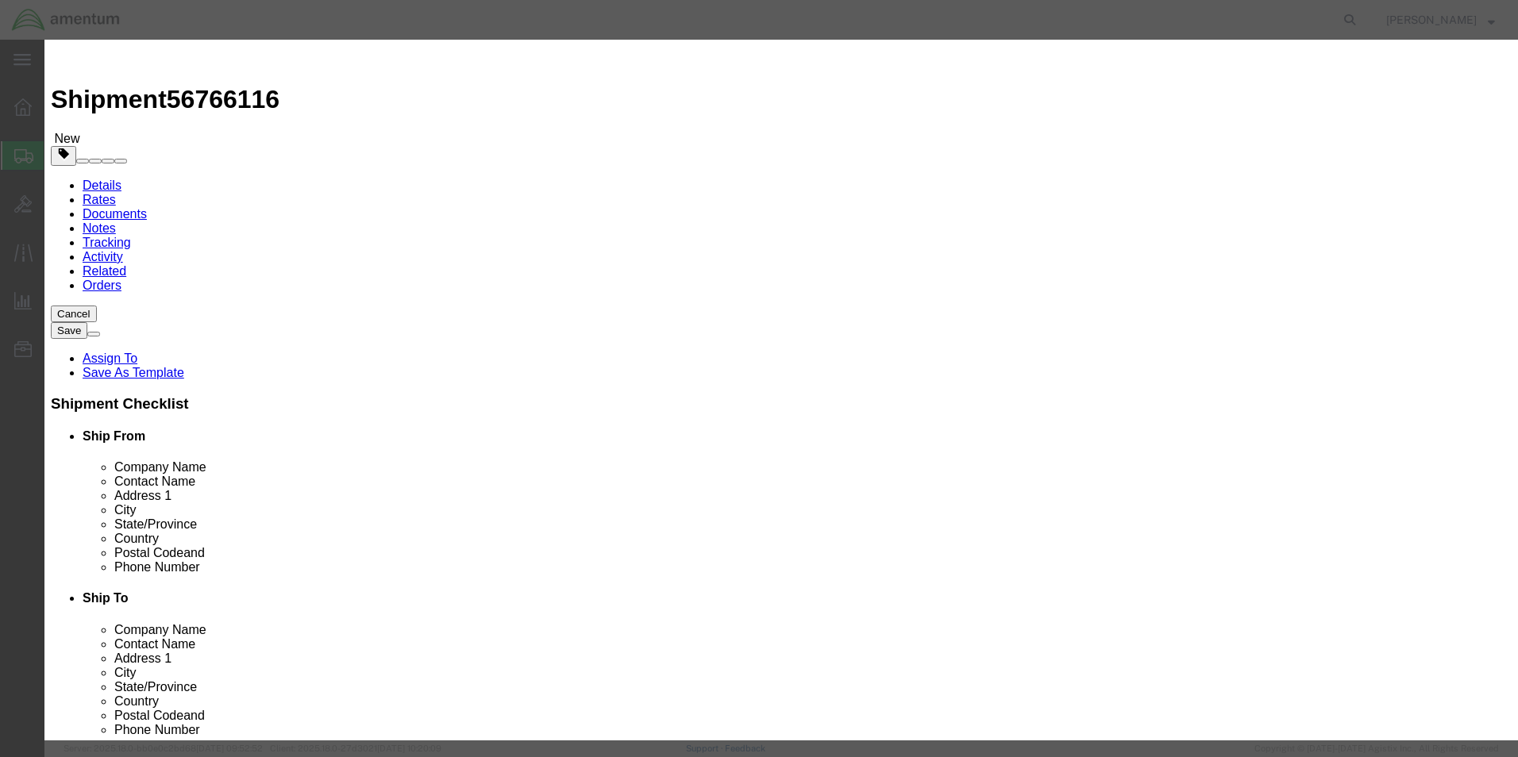
click h3 "Add content"
click button "Save & Close"
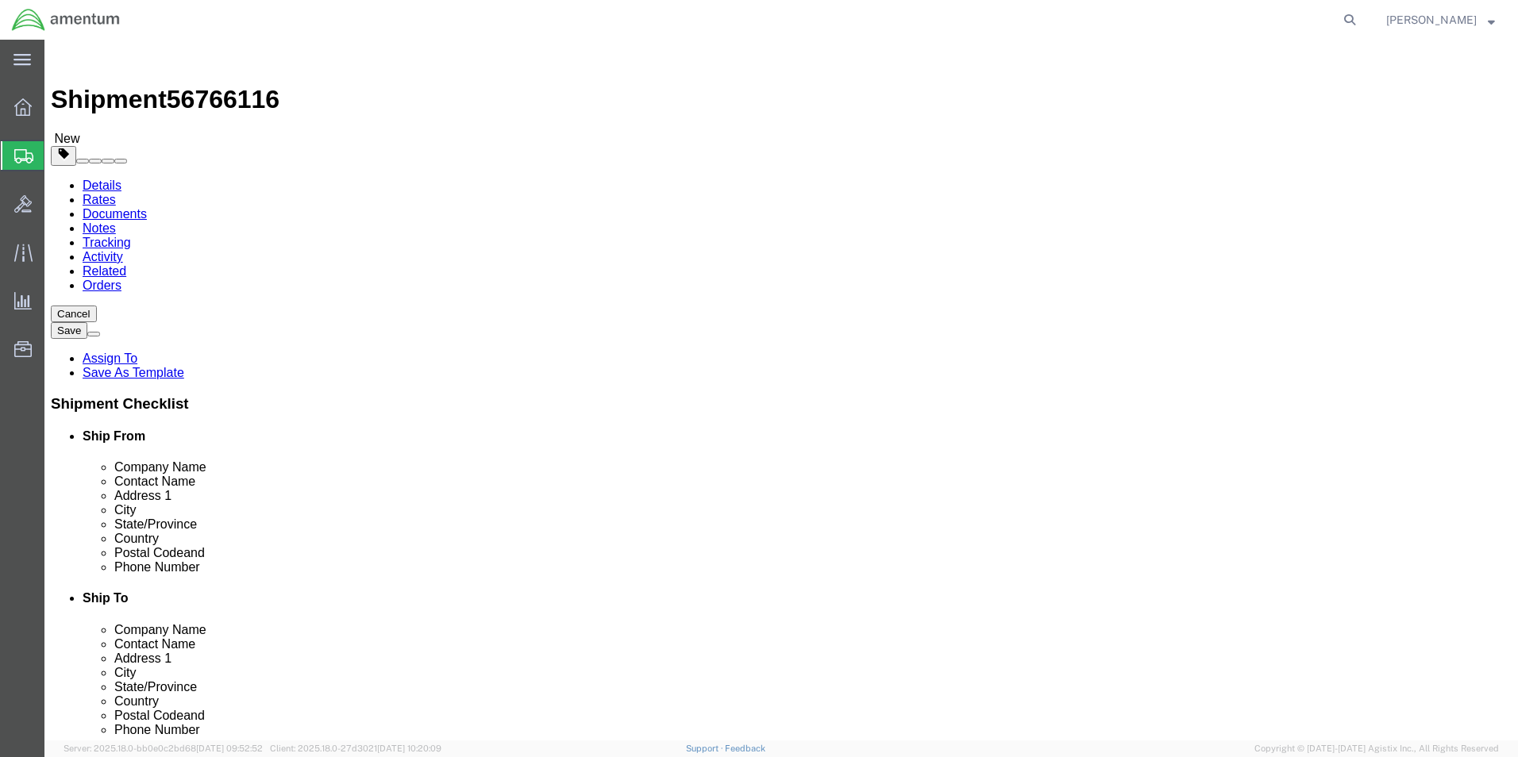
click button "Rate Shipment"
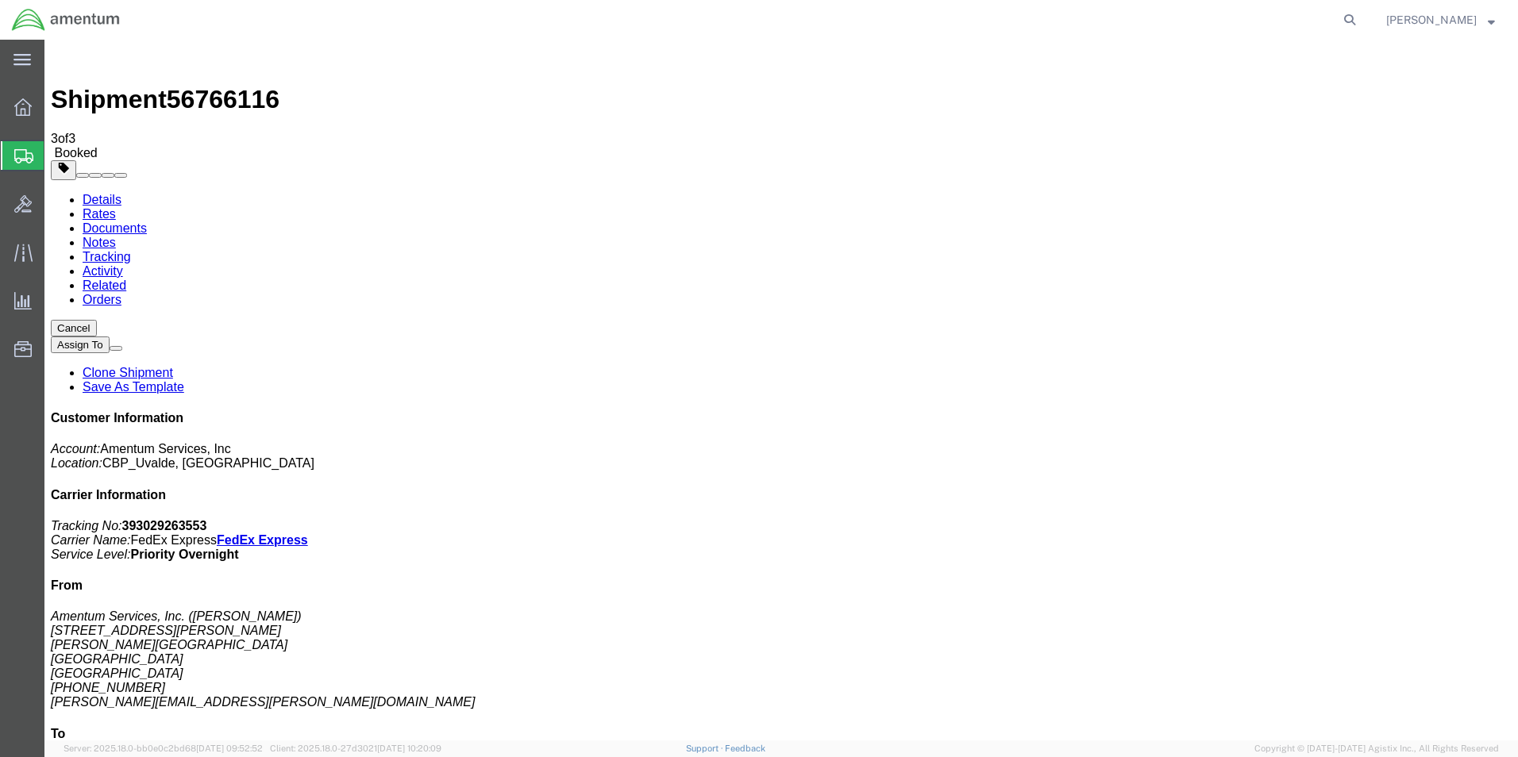
click at [0, 0] on span "Shipment Manager" at bounding box center [0, 0] width 0 height 0
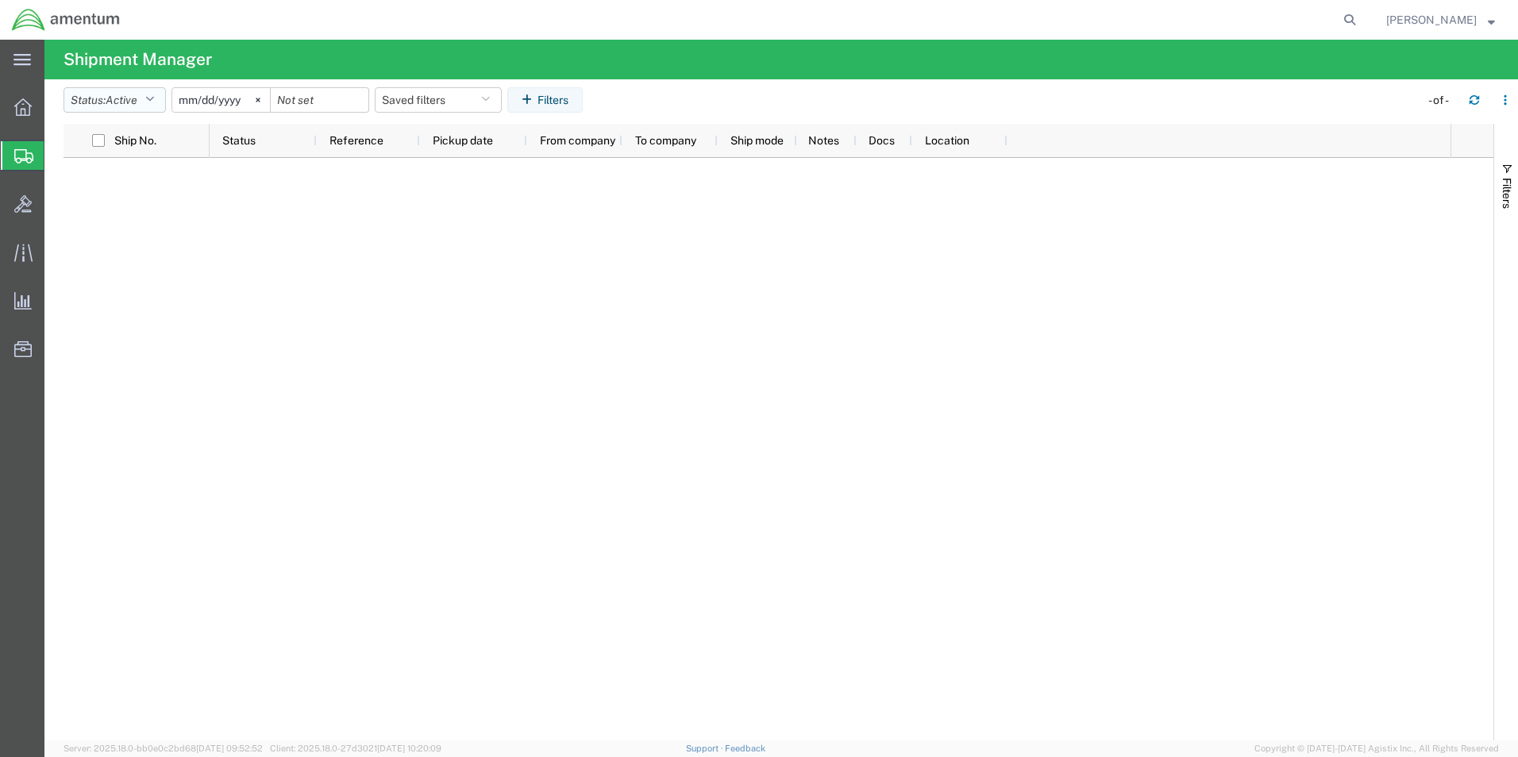
click at [154, 100] on icon "button" at bounding box center [149, 99] width 9 height 11
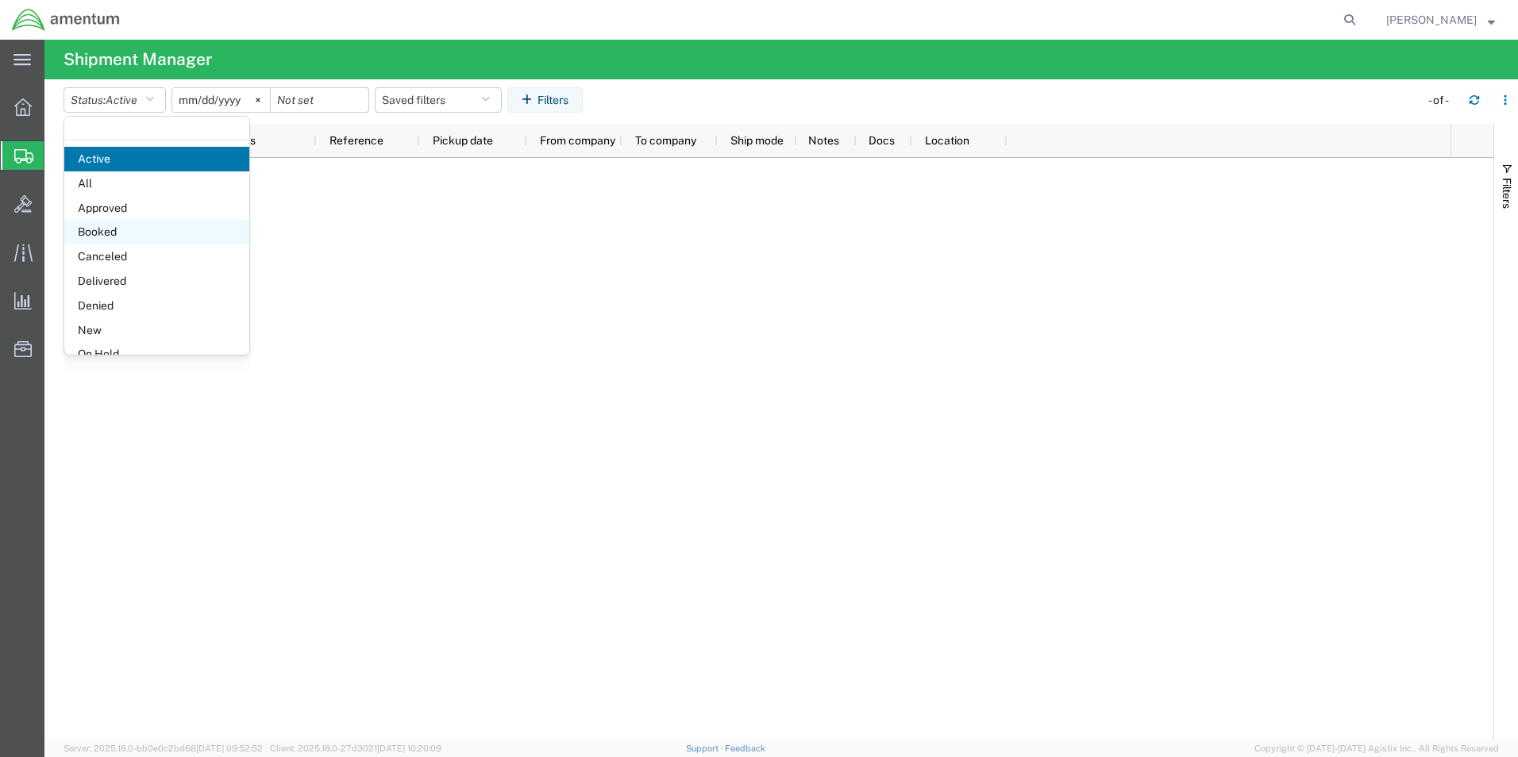
click at [105, 227] on span "Booked" at bounding box center [156, 232] width 185 height 25
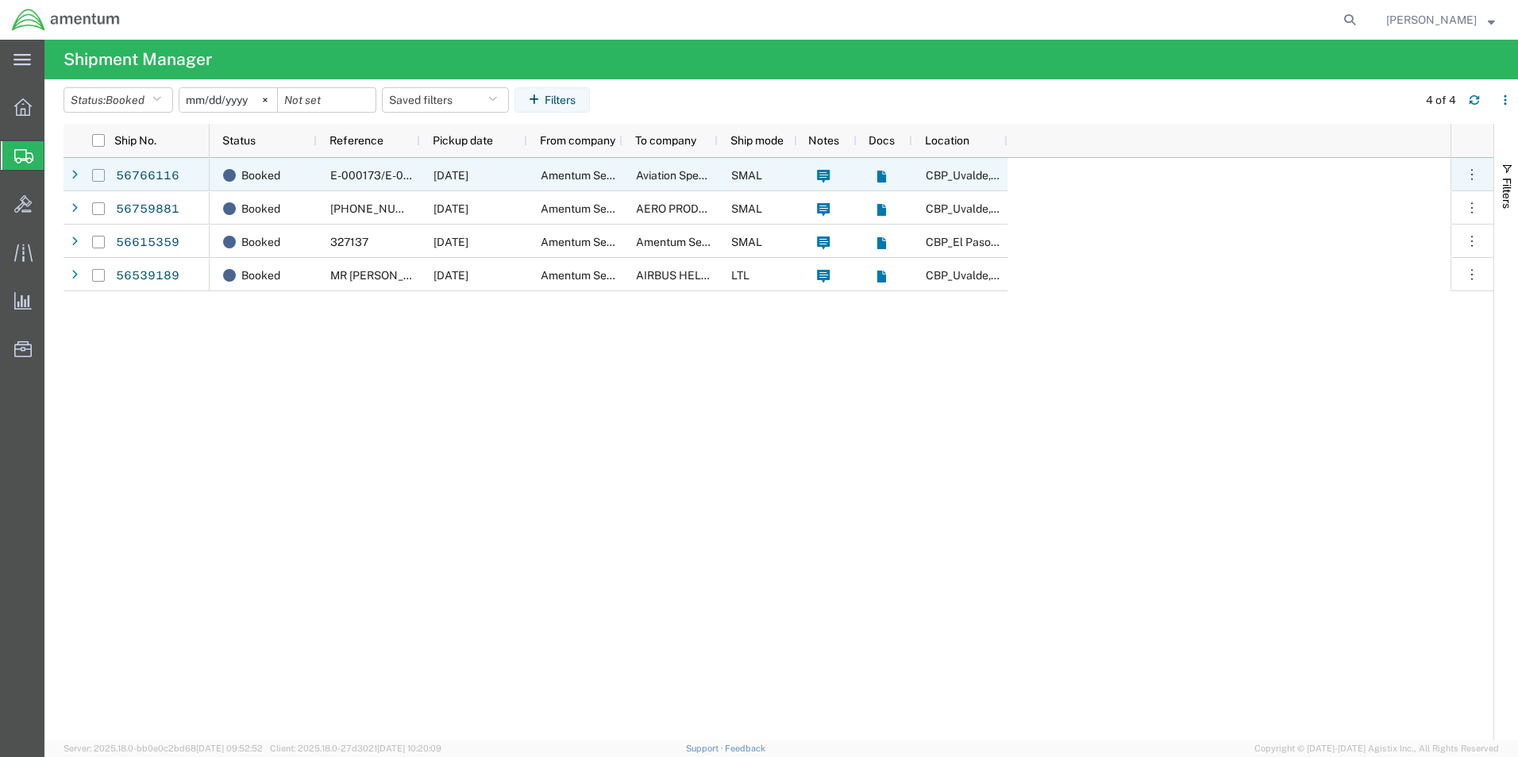
click at [102, 179] on input "Press Space to toggle row selection (unchecked)" at bounding box center [98, 175] width 13 height 13
checkbox input "true"
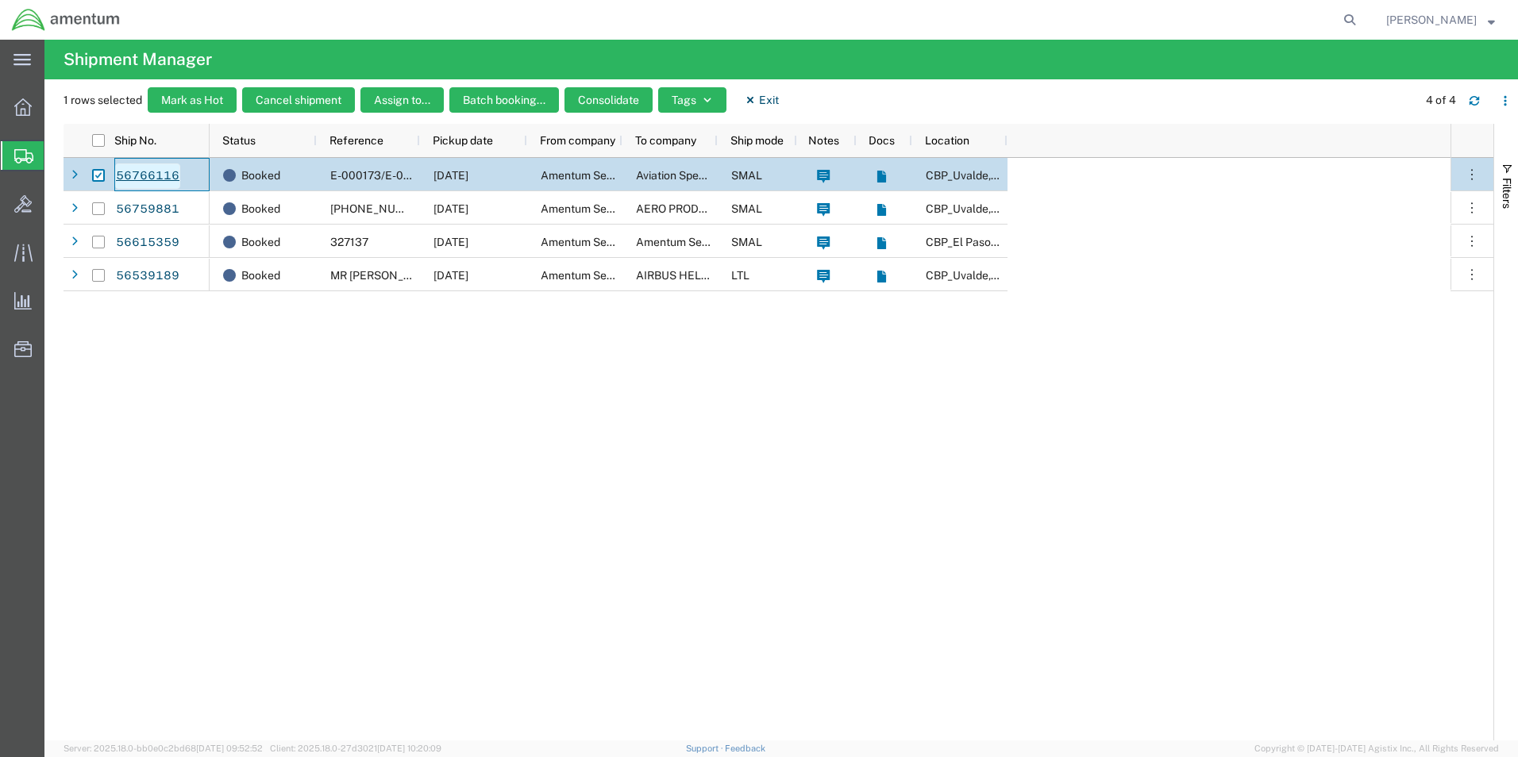
click at [129, 171] on link "56766116" at bounding box center [147, 176] width 65 height 25
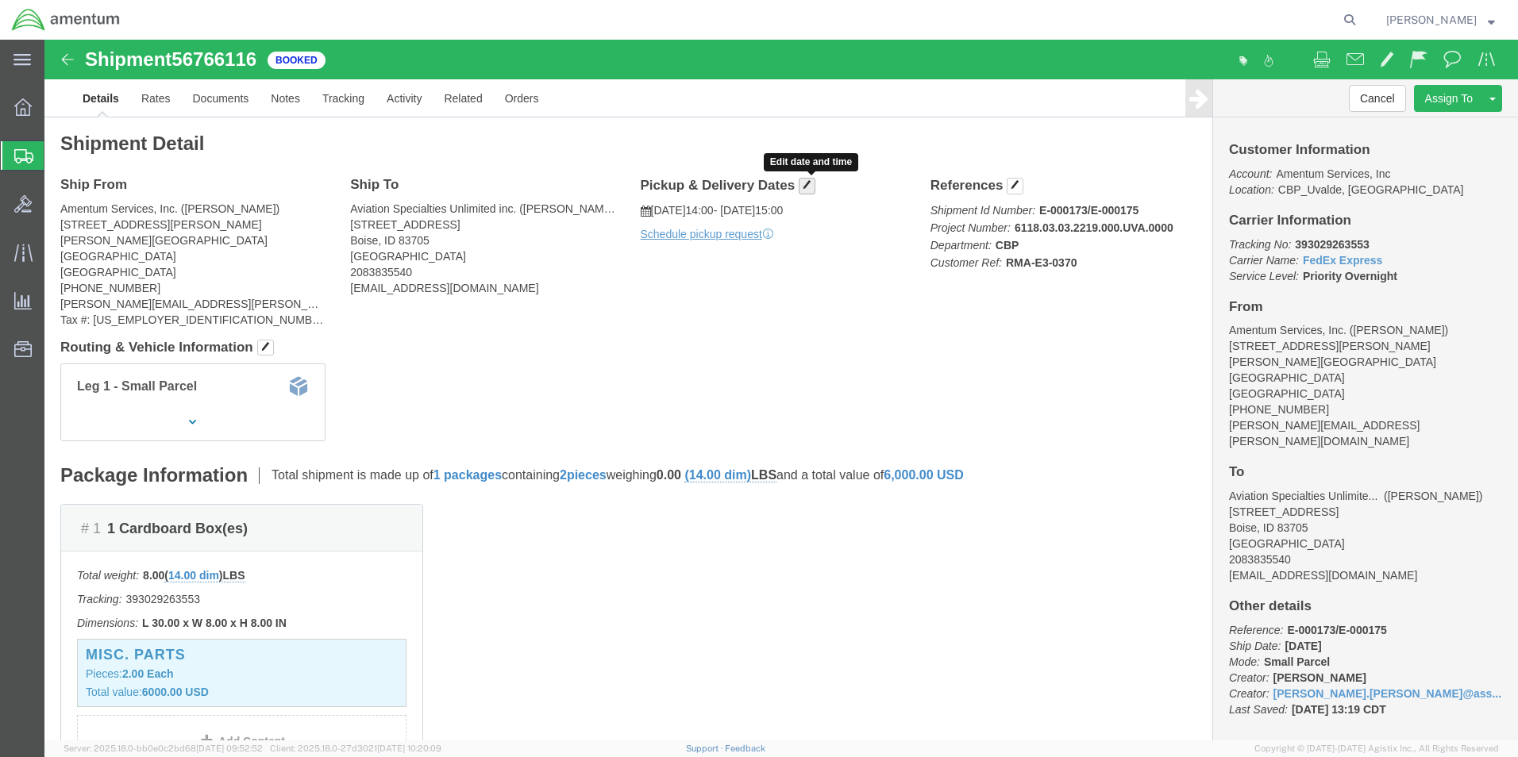
click span "button"
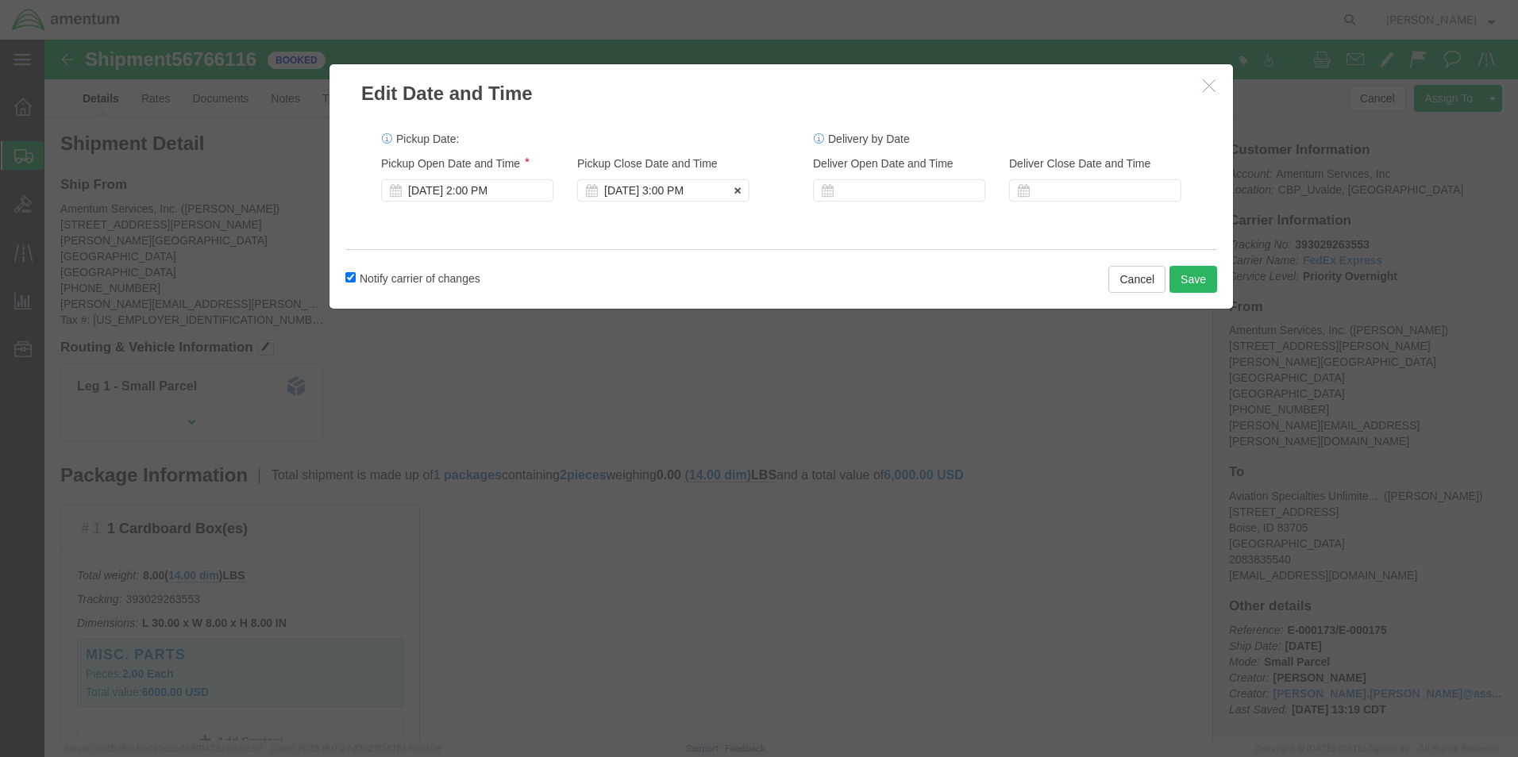
click div "[DATE] 3:00 PM"
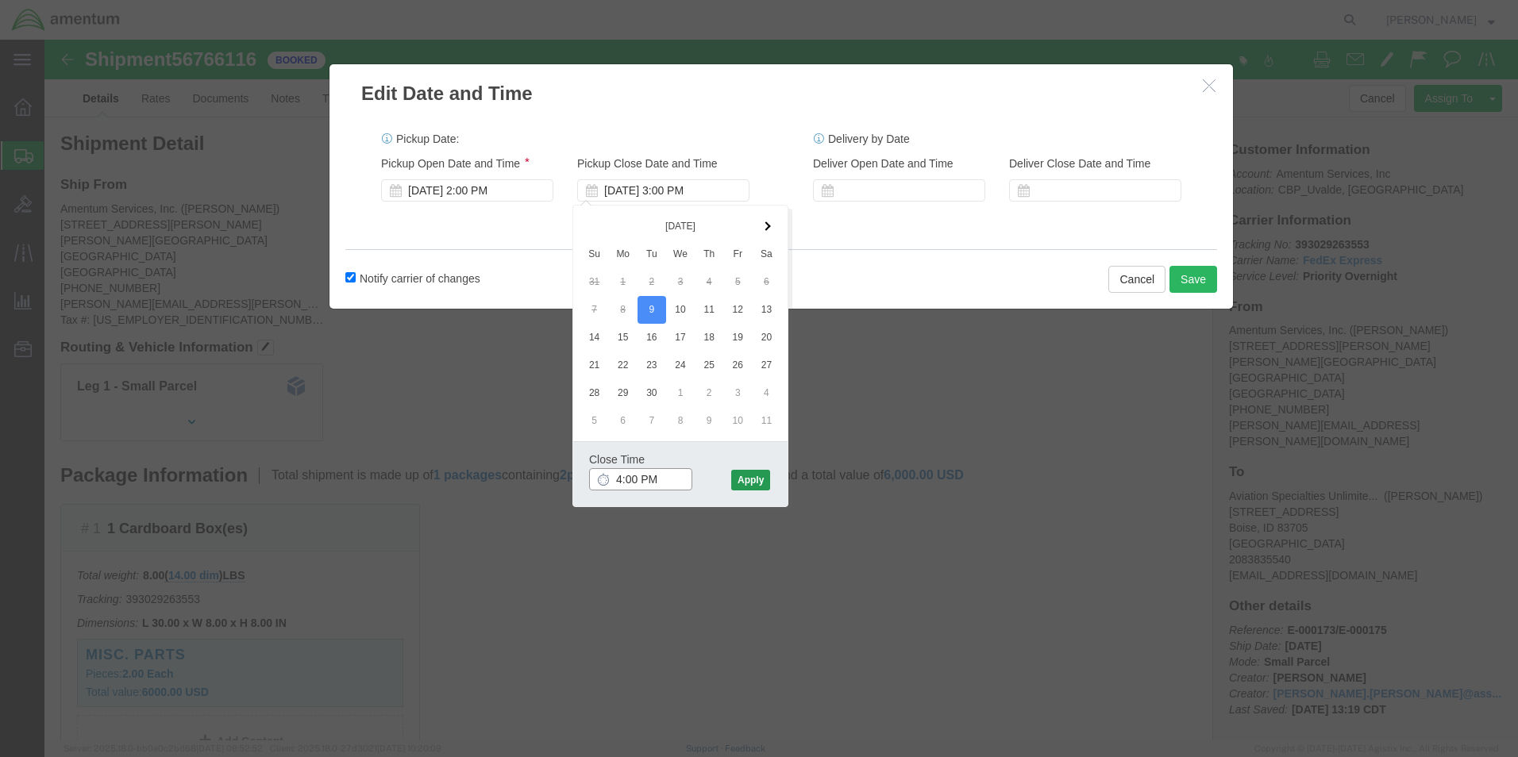
type input "4:00 PM"
click button "Apply"
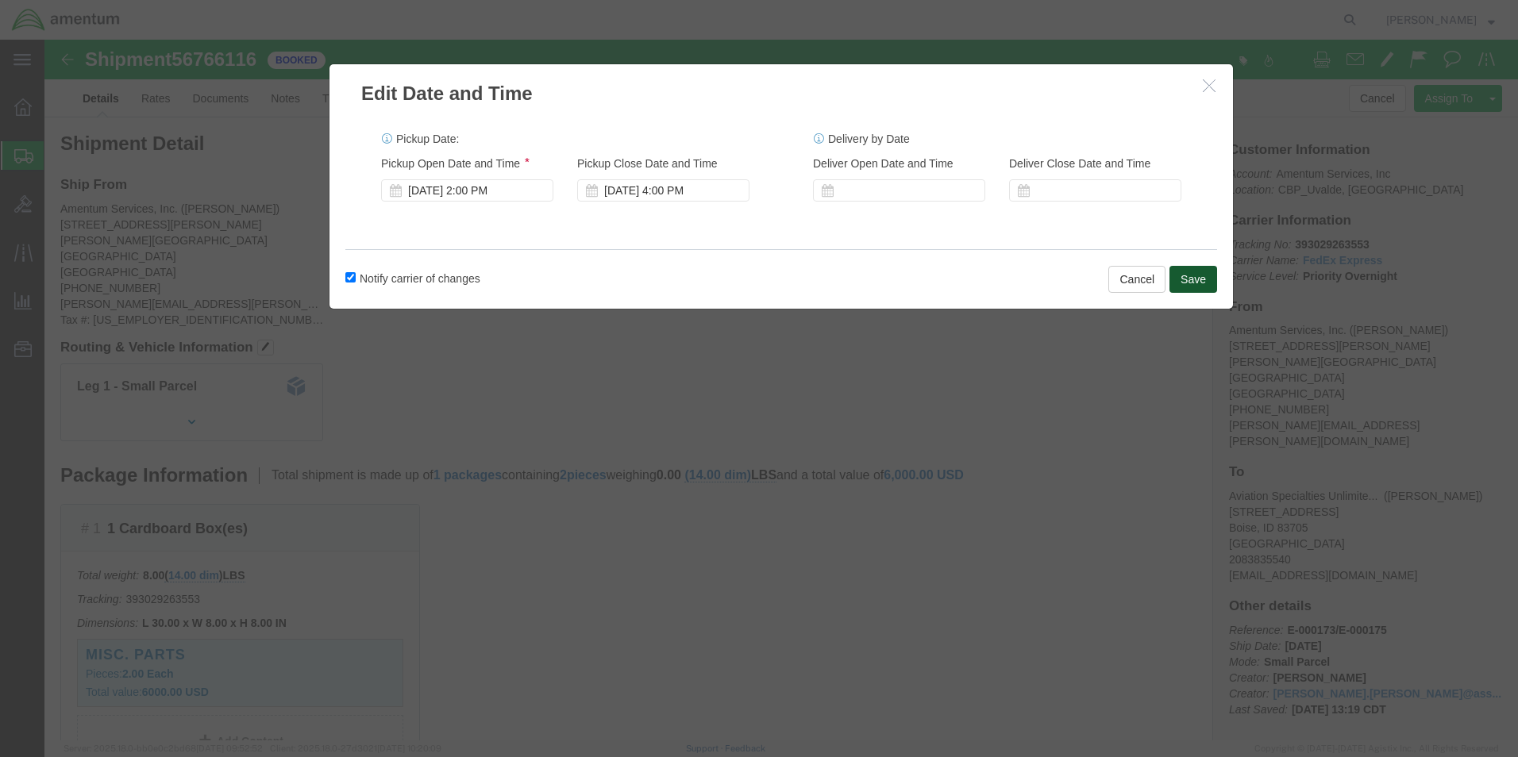
click button "Save"
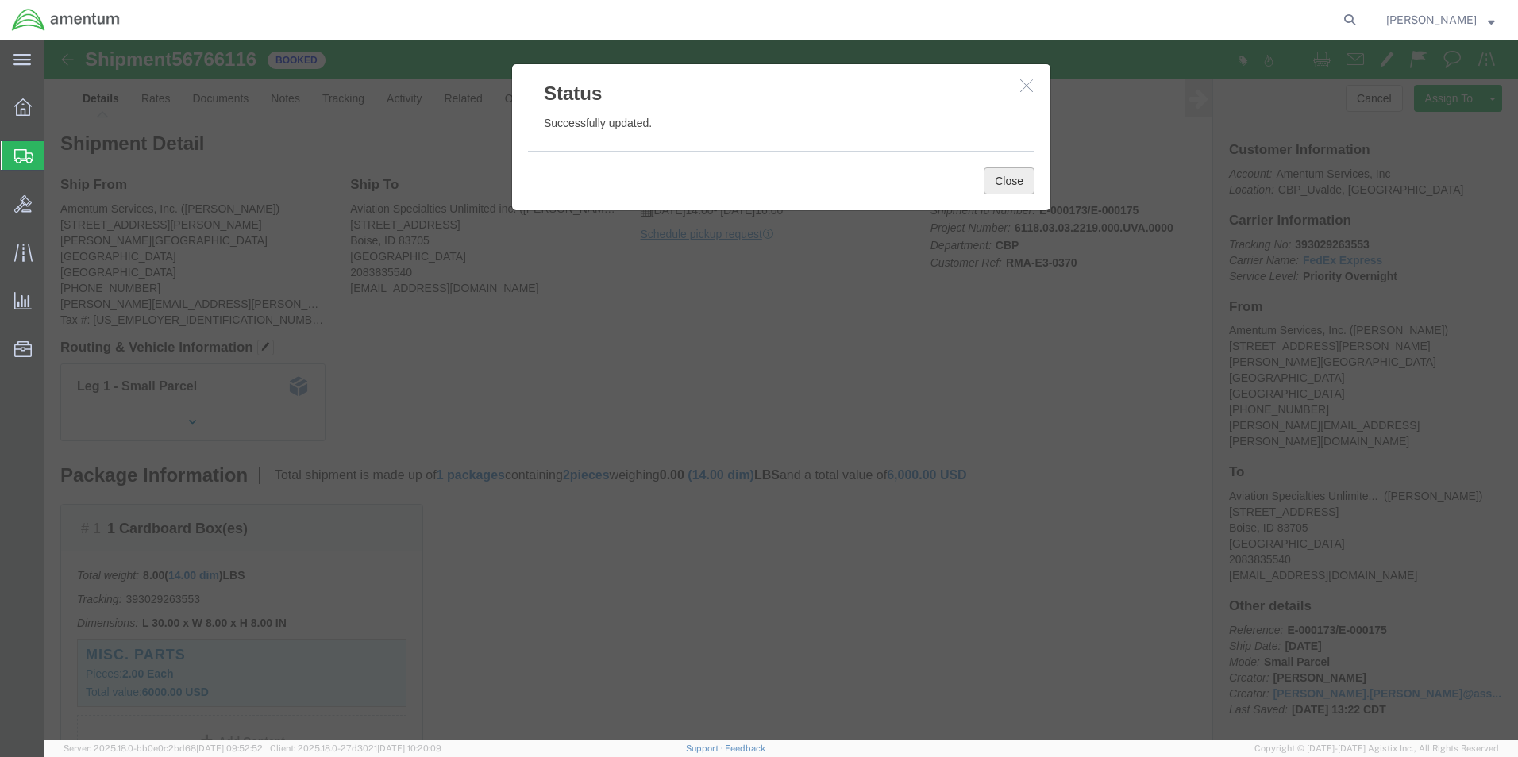
click button "Close"
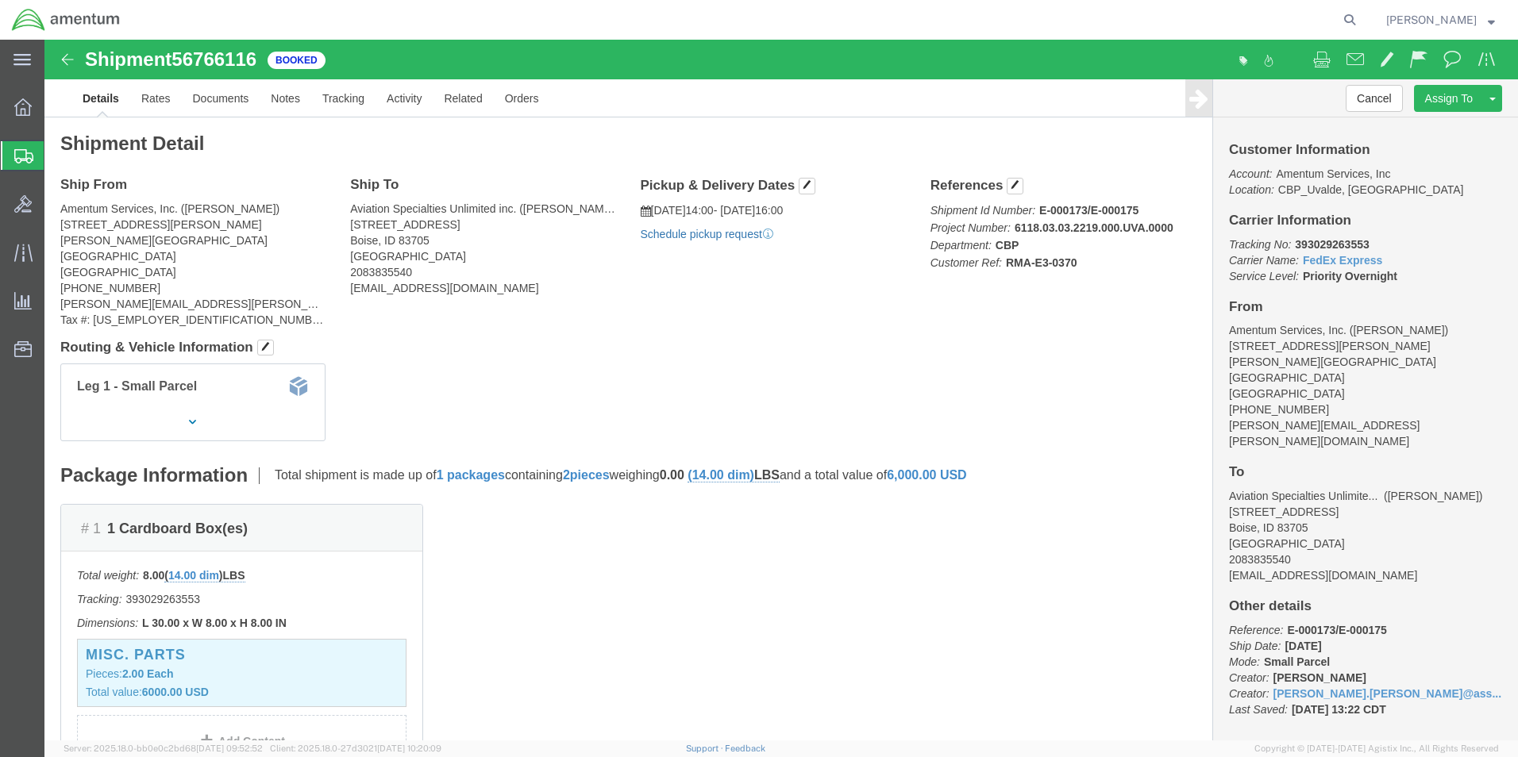
click link "Schedule pickup request"
click at [1490, 22] on strong "button" at bounding box center [1491, 20] width 7 height 6
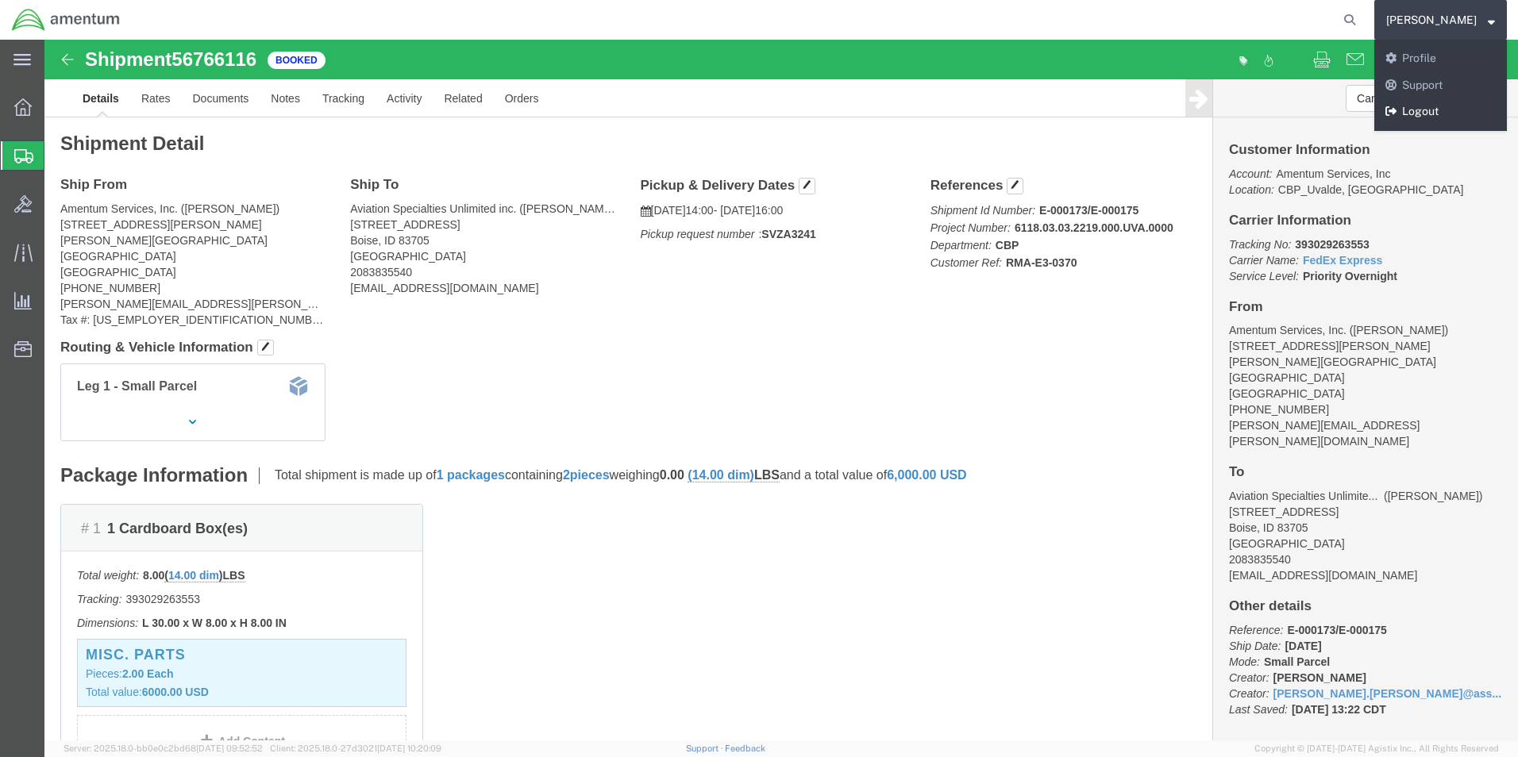
click at [1424, 103] on link "Logout" at bounding box center [1440, 111] width 133 height 27
